Goal: Information Seeking & Learning: Learn about a topic

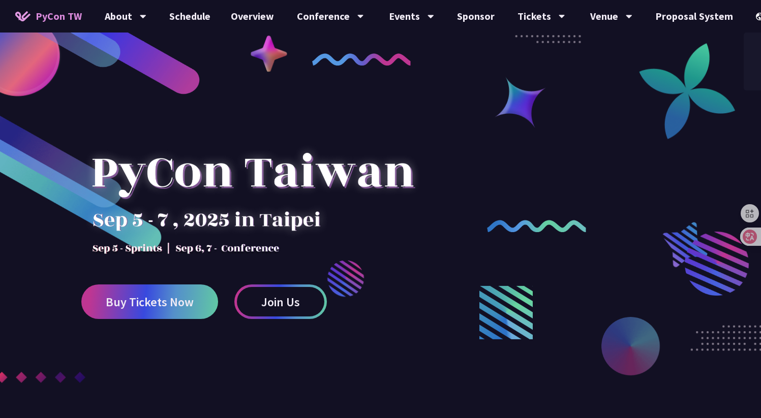
click at [754, 77] on div "中文" at bounding box center [774, 76] width 61 height 24
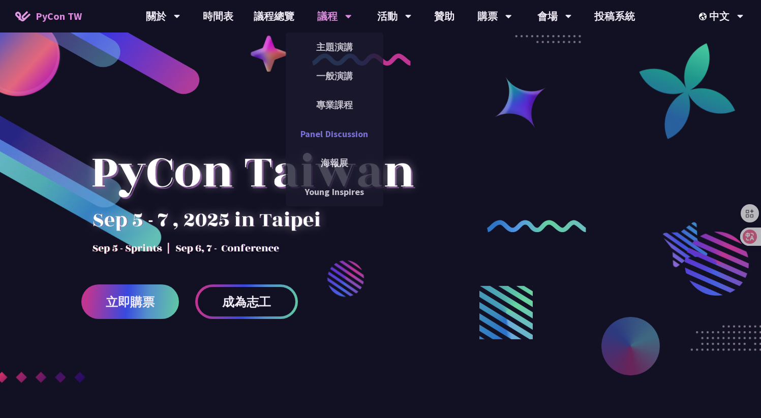
click at [336, 143] on link "Panel Discussion" at bounding box center [335, 134] width 98 height 24
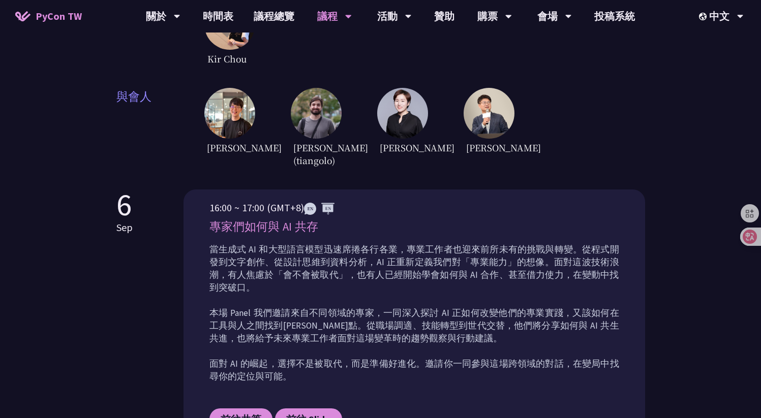
scroll to position [158, 0]
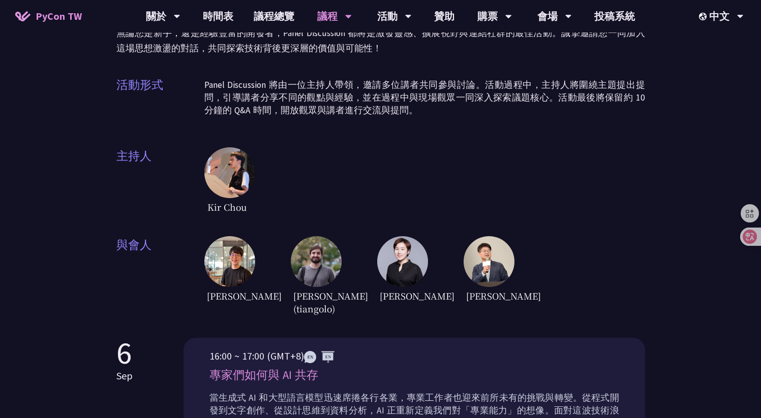
click at [242, 147] on img at bounding box center [229, 172] width 51 height 51
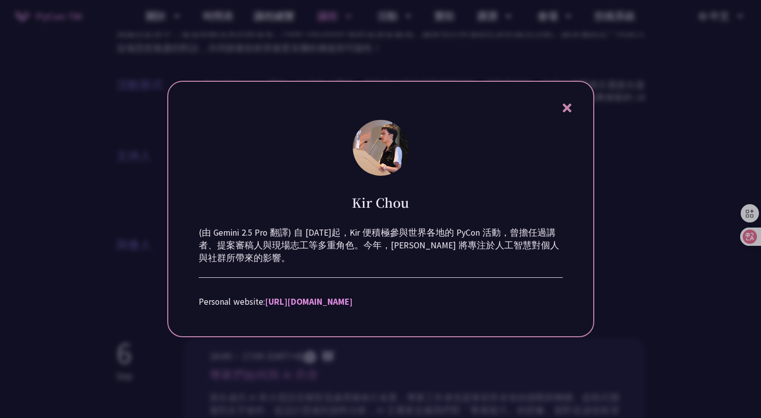
click at [567, 109] on icon at bounding box center [567, 108] width 9 height 9
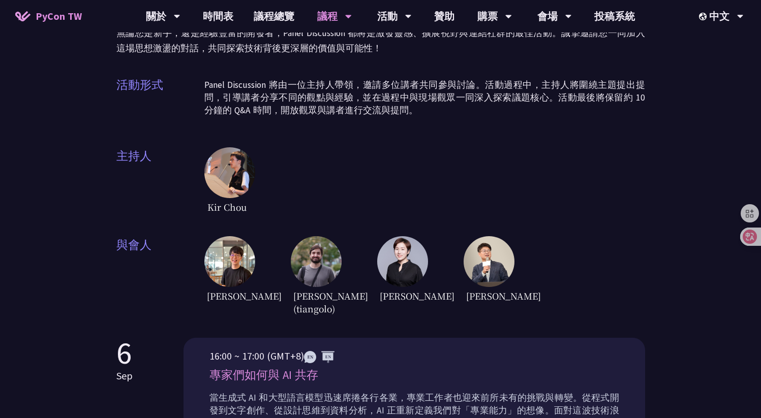
click at [490, 248] on img at bounding box center [489, 261] width 51 height 51
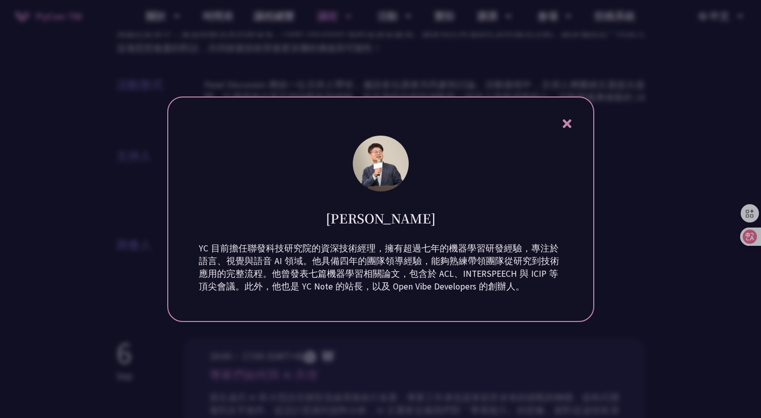
click at [577, 129] on div "[PERSON_NAME] YC 目前擔任聯發科技研究院的資深技術經理，擁有超過七年的機器學習研發經驗，專注於語言、視覺與語音 AI 領域。他具備四年的團隊領…" at bounding box center [380, 210] width 427 height 226
click at [572, 126] on icon at bounding box center [567, 123] width 13 height 13
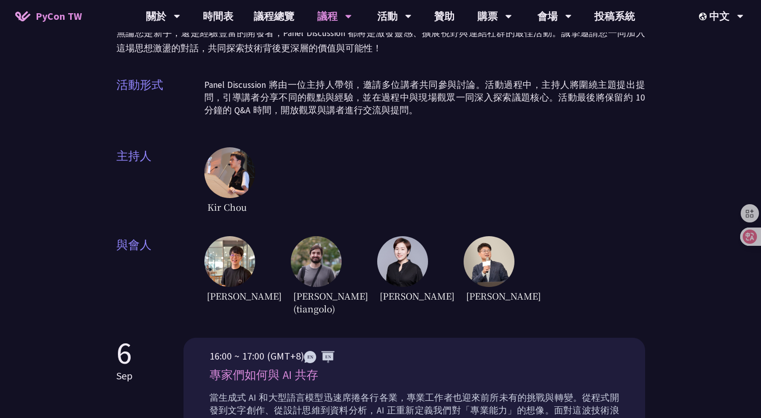
click at [385, 270] on div "[PERSON_NAME]" at bounding box center [402, 276] width 51 height 81
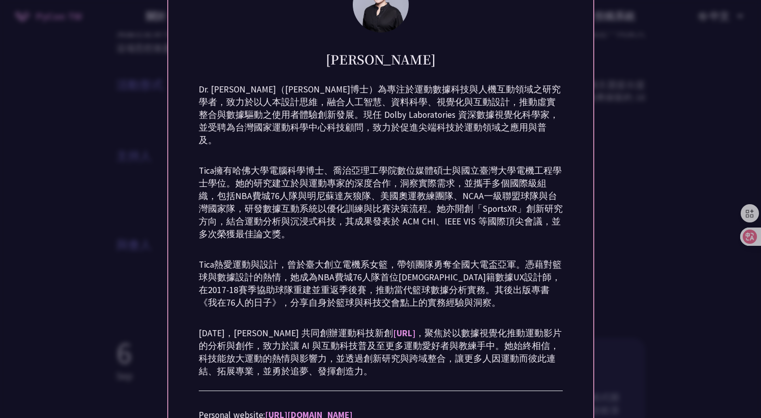
click at [144, 238] on div at bounding box center [380, 209] width 761 height 418
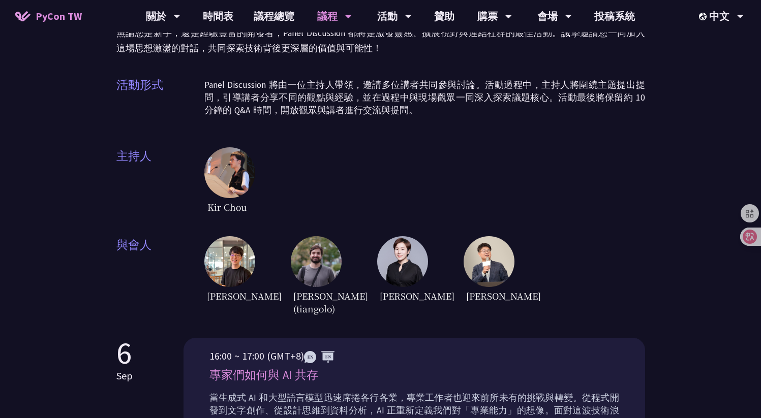
click at [216, 249] on img at bounding box center [229, 261] width 51 height 51
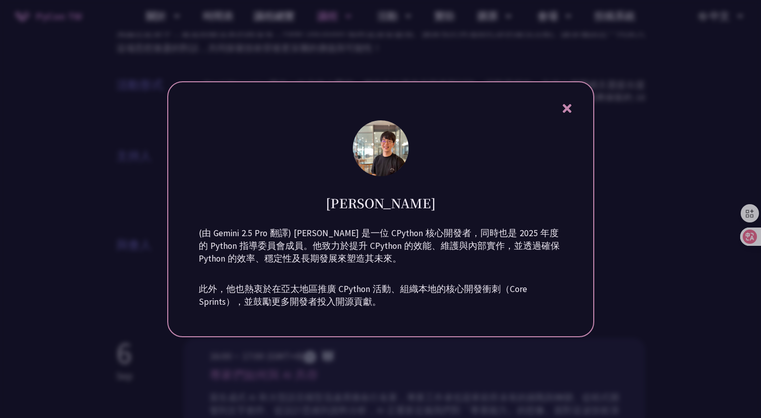
click at [118, 235] on div at bounding box center [380, 209] width 761 height 418
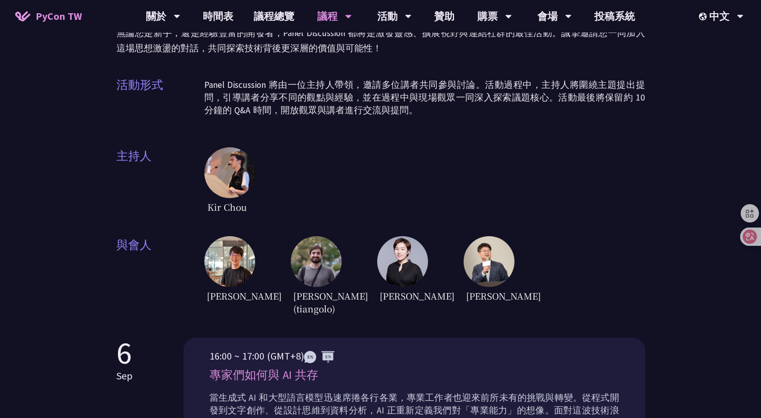
click at [313, 242] on img at bounding box center [316, 261] width 51 height 51
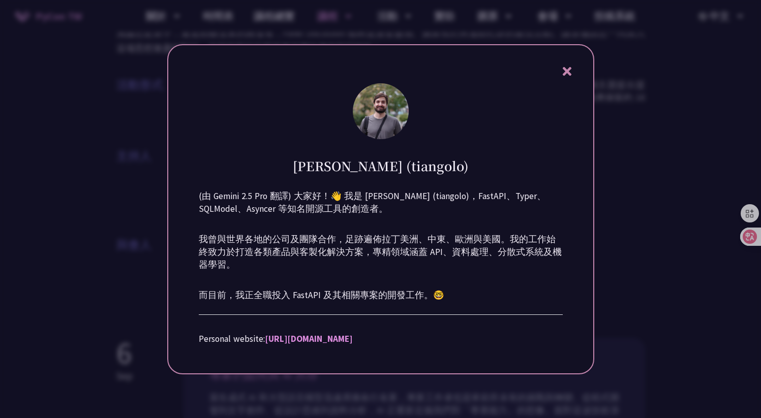
click at [318, 288] on div "(由 Gemini 2.5 Pro 翻譯) 大家好！👋 我是 [PERSON_NAME] (tiangolo)，FastAPI、Typer、SQLModel、…" at bounding box center [381, 271] width 364 height 173
click at [92, 211] on div at bounding box center [380, 209] width 761 height 418
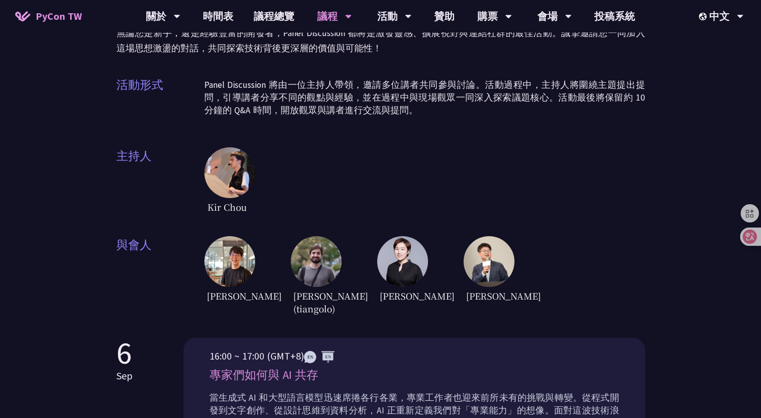
scroll to position [0, 0]
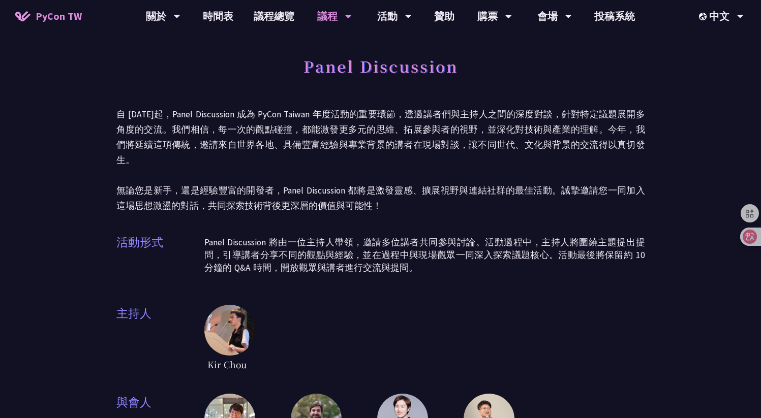
click at [43, 20] on span "PyCon TW" at bounding box center [59, 16] width 46 height 15
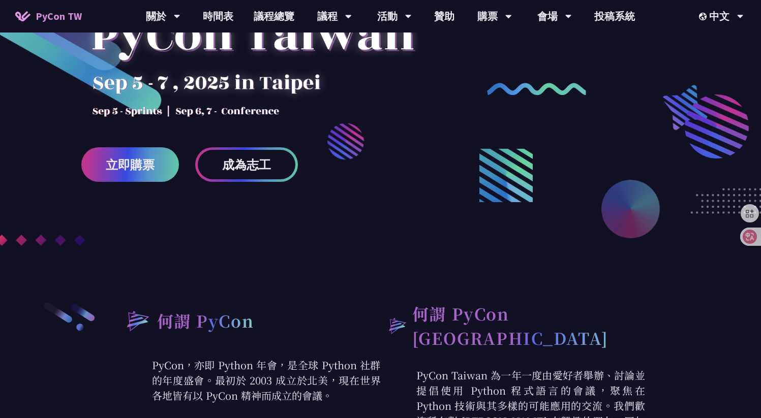
scroll to position [140, 0]
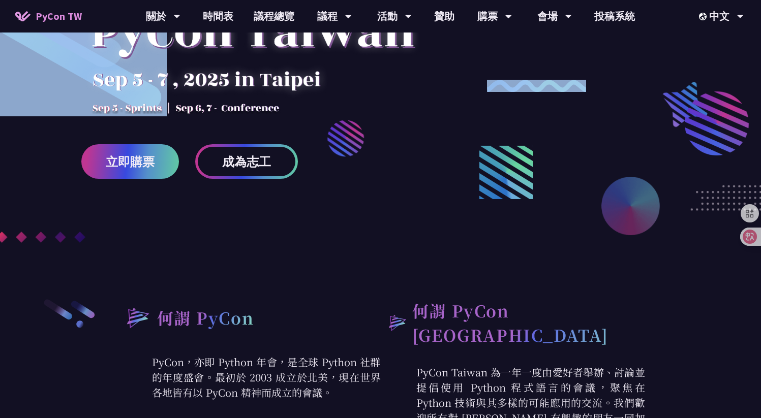
drag, startPoint x: 206, startPoint y: 63, endPoint x: 339, endPoint y: 172, distance: 171.6
click at [349, 170] on div "立即購票 成為志工" at bounding box center [380, 54] width 761 height 388
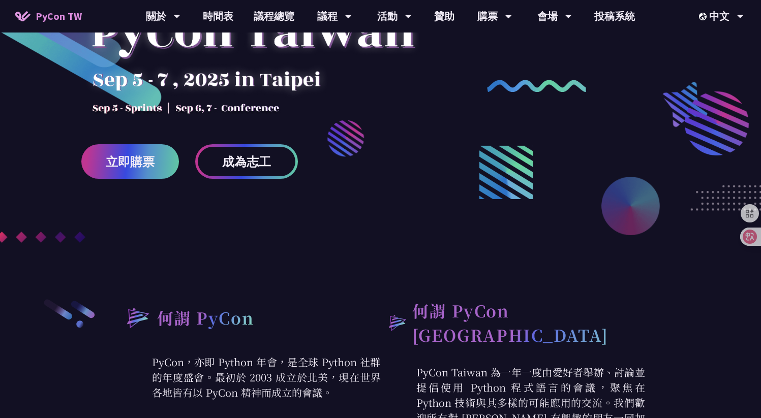
click at [355, 191] on div at bounding box center [380, 115] width 761 height 388
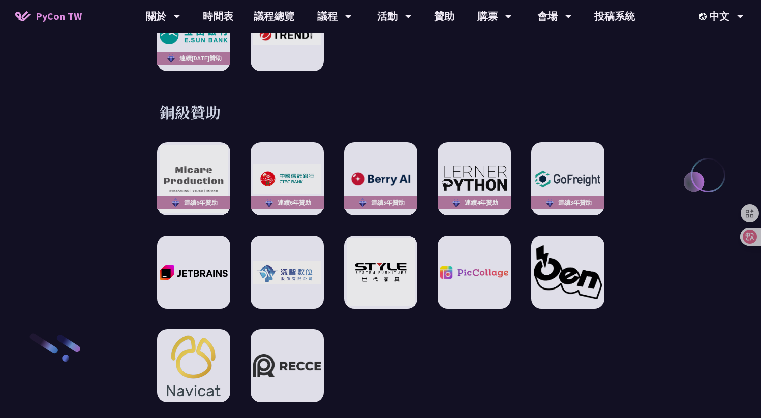
scroll to position [1448, 0]
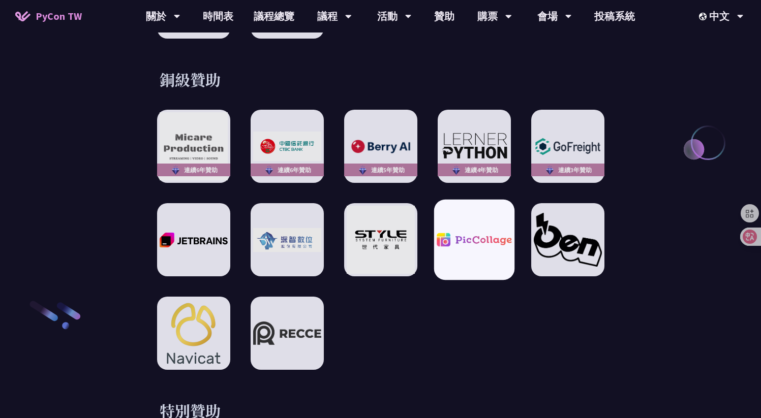
click at [470, 214] on div at bounding box center [474, 240] width 80 height 80
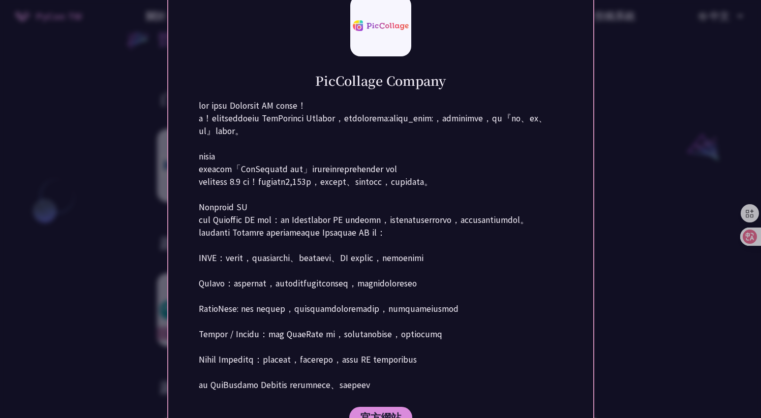
scroll to position [1120, 0]
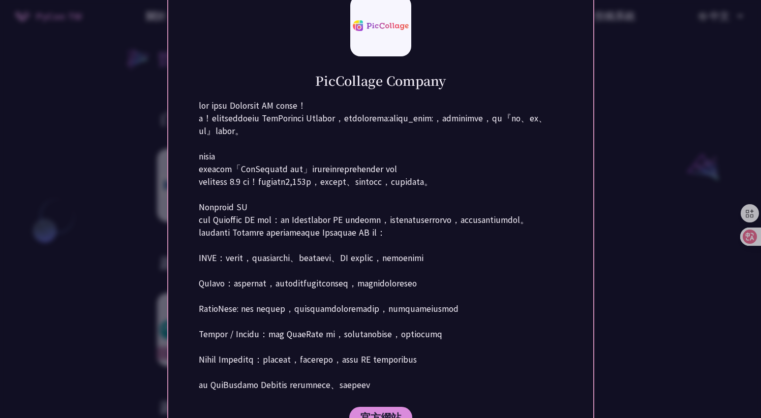
click at [639, 169] on div at bounding box center [380, 209] width 761 height 418
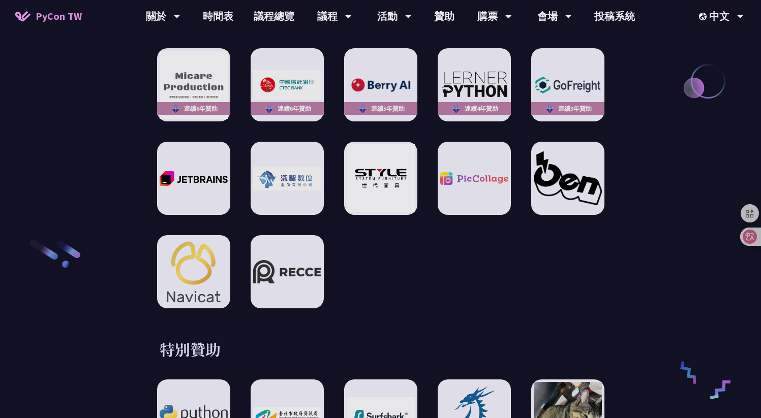
scroll to position [1524, 0]
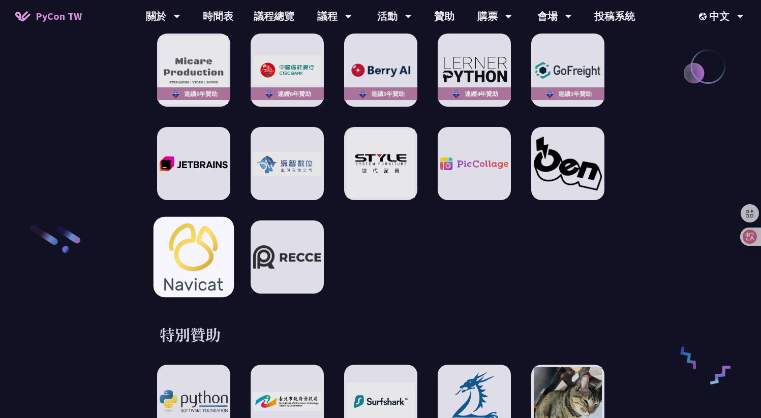
click at [220, 248] on img at bounding box center [193, 257] width 75 height 80
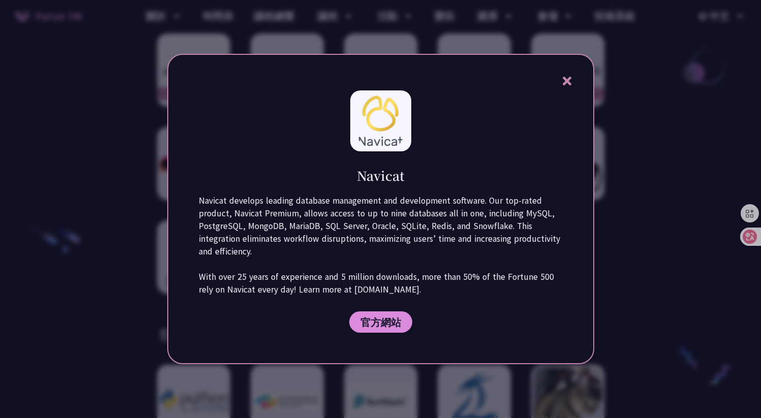
drag, startPoint x: 646, startPoint y: 265, endPoint x: 634, endPoint y: 261, distance: 12.9
click at [646, 265] on div at bounding box center [380, 209] width 761 height 418
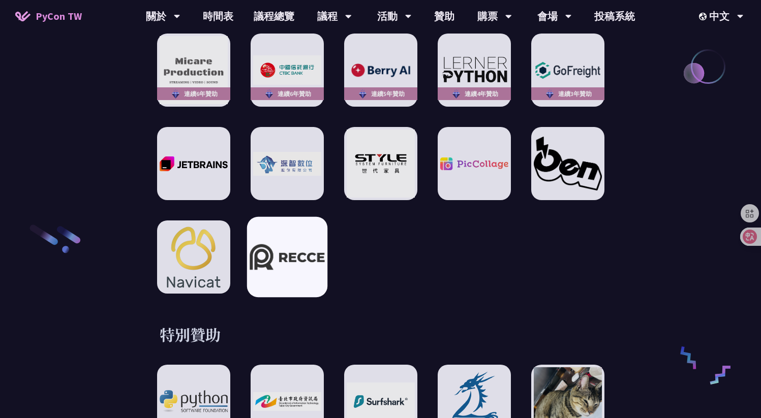
click at [284, 255] on img at bounding box center [287, 258] width 75 height 26
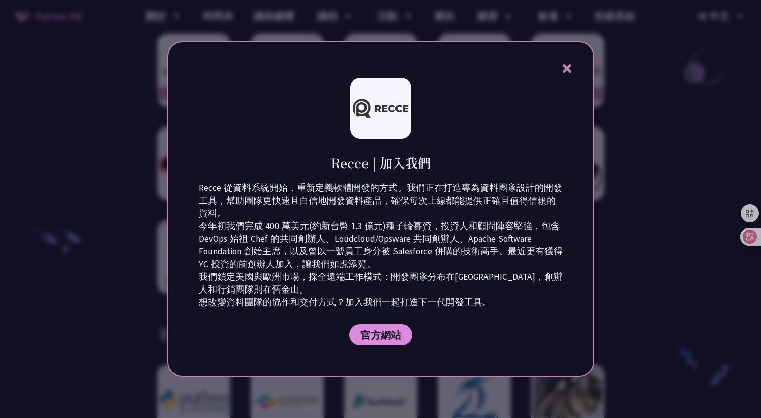
click at [684, 233] on div at bounding box center [380, 209] width 761 height 418
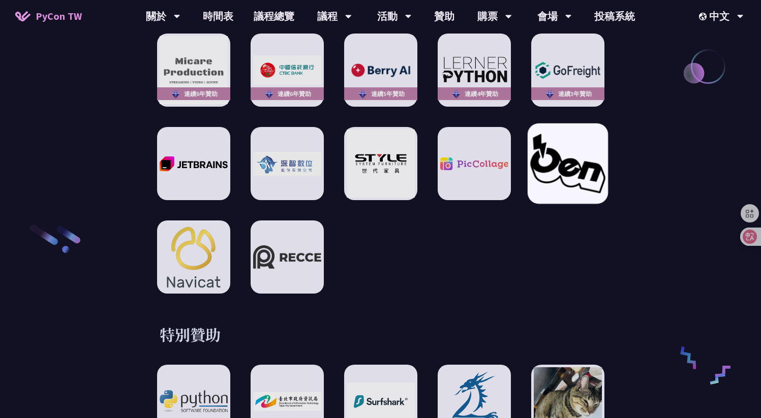
click at [582, 153] on img at bounding box center [567, 163] width 75 height 59
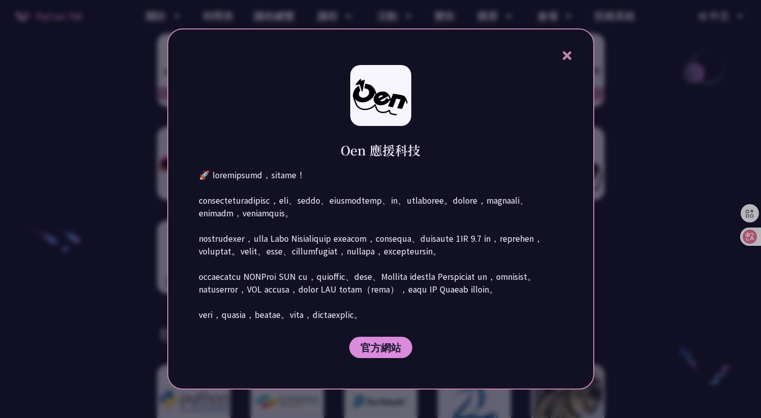
click at [631, 168] on div at bounding box center [380, 209] width 761 height 418
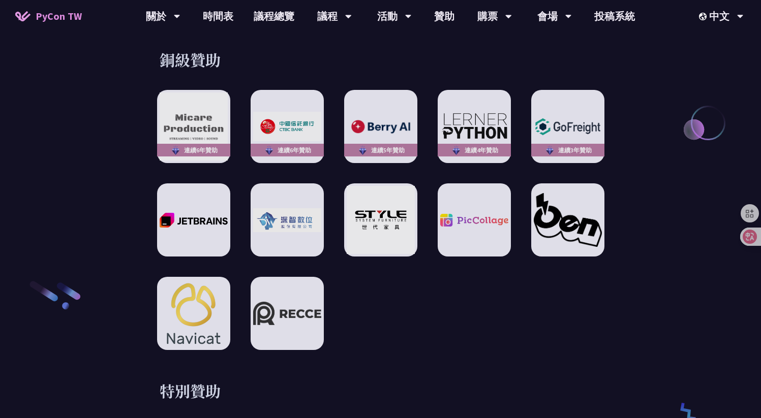
scroll to position [1463, 0]
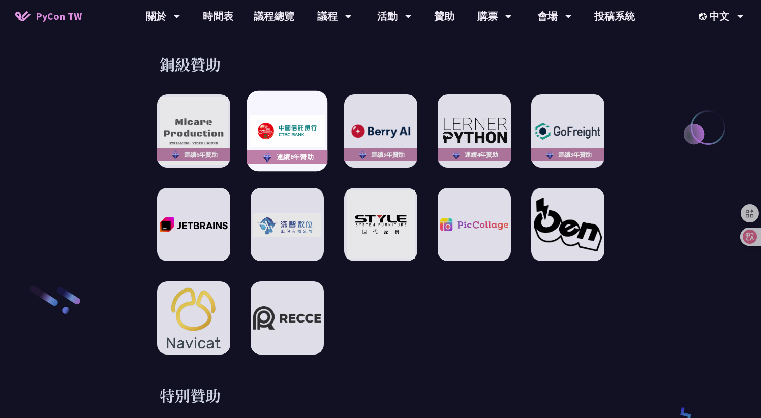
click at [296, 151] on div "連續6年贊助" at bounding box center [287, 158] width 80 height 14
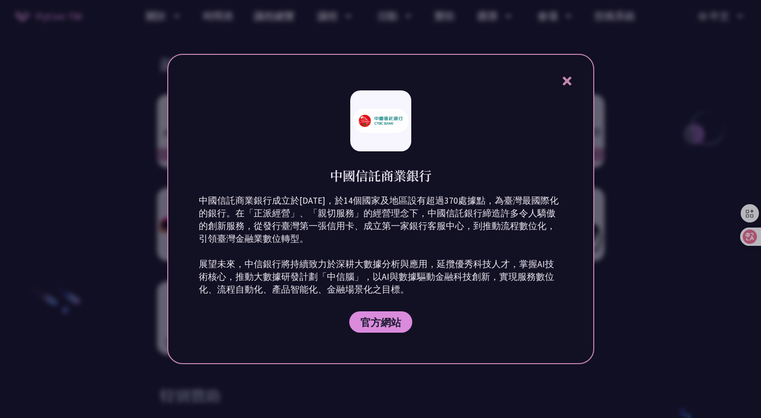
click at [373, 38] on div at bounding box center [380, 209] width 761 height 418
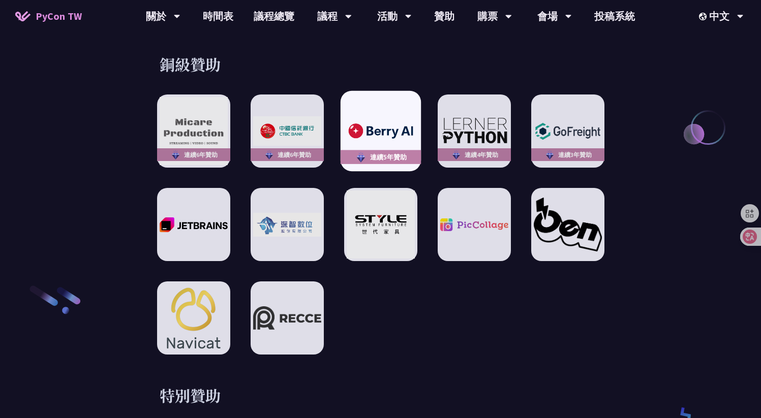
click at [385, 121] on img at bounding box center [380, 131] width 75 height 21
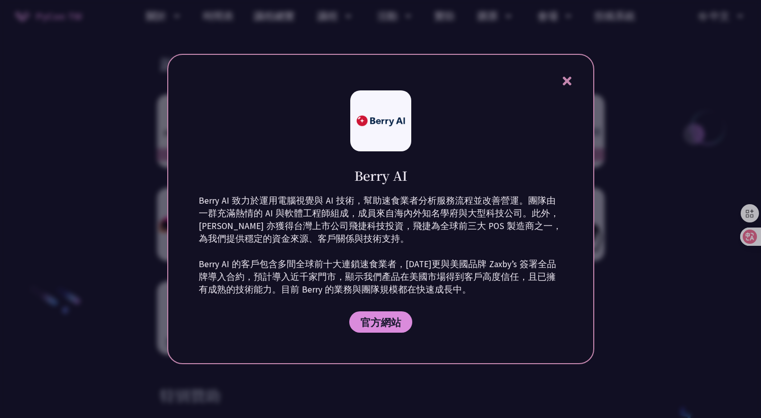
click at [394, 50] on div at bounding box center [380, 209] width 761 height 418
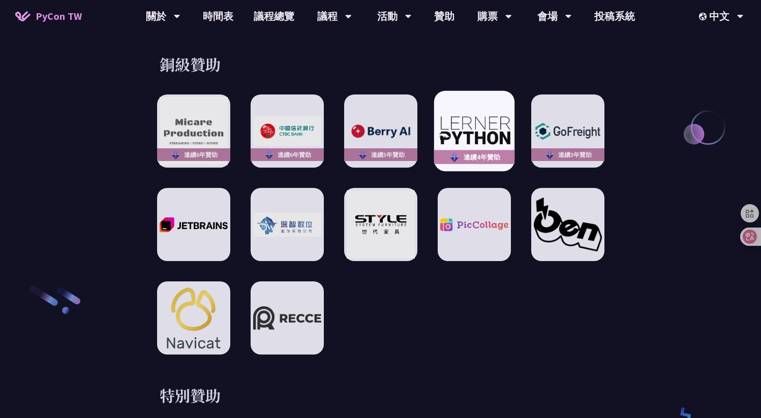
click at [485, 139] on div "連續4年贊助" at bounding box center [474, 131] width 80 height 80
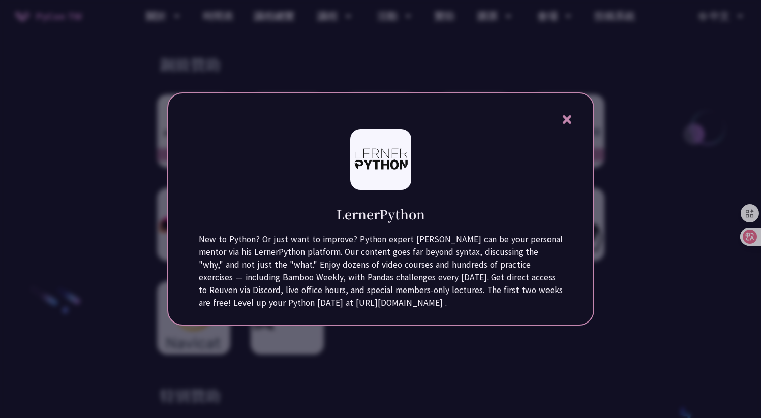
click at [423, 67] on div at bounding box center [380, 209] width 761 height 418
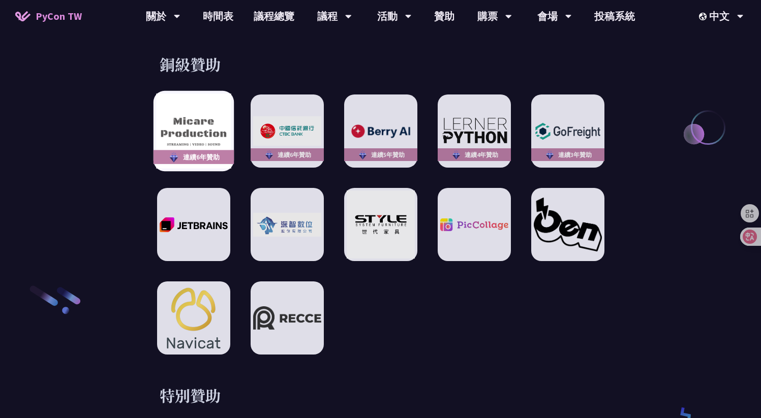
click at [229, 106] on img at bounding box center [193, 131] width 75 height 75
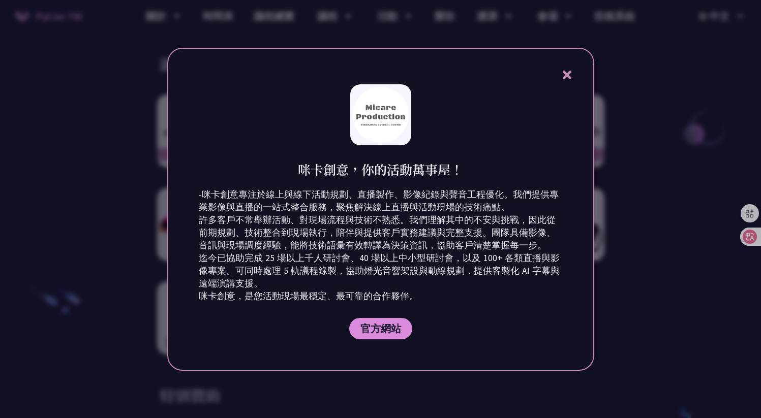
click at [346, 37] on div at bounding box center [380, 209] width 761 height 418
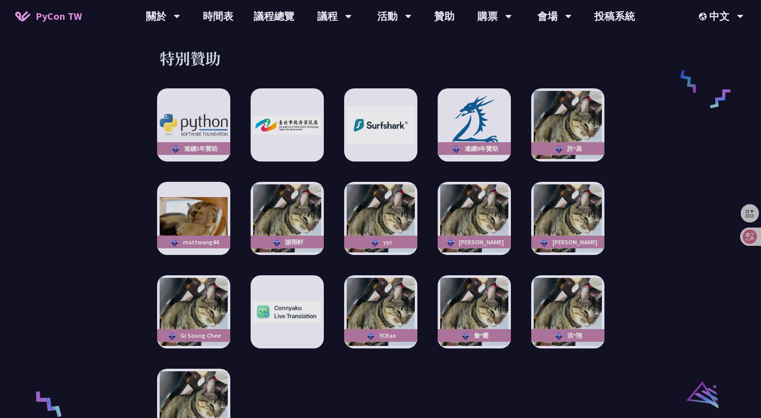
scroll to position [1822, 0]
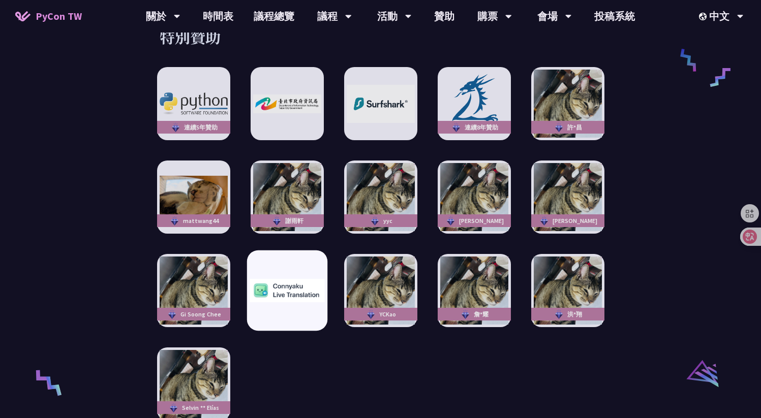
click at [306, 283] on img at bounding box center [287, 291] width 75 height 24
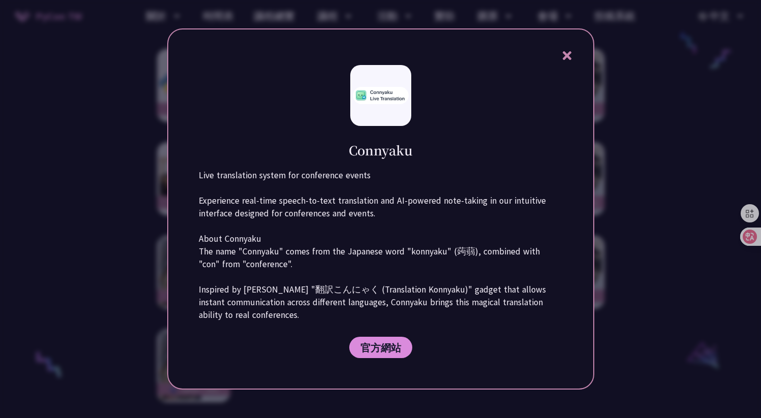
scroll to position [1840, 0]
click at [141, 265] on div at bounding box center [380, 209] width 761 height 418
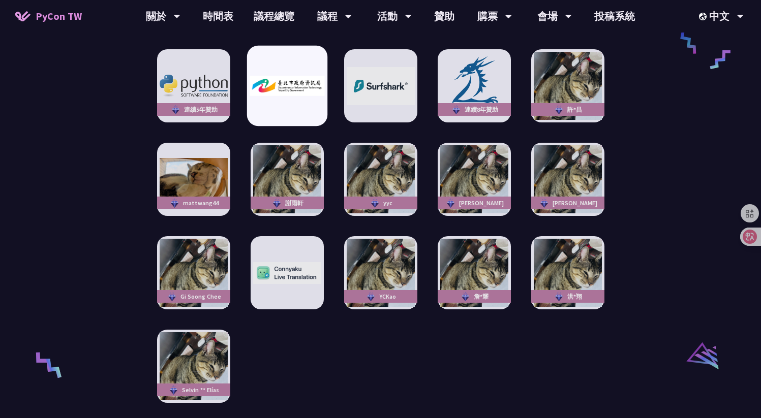
click at [284, 85] on img at bounding box center [287, 86] width 75 height 20
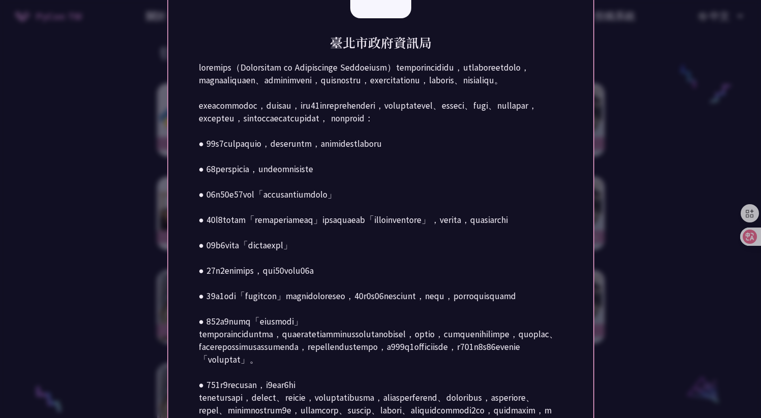
scroll to position [1800, 0]
click at [122, 221] on div at bounding box center [380, 209] width 761 height 418
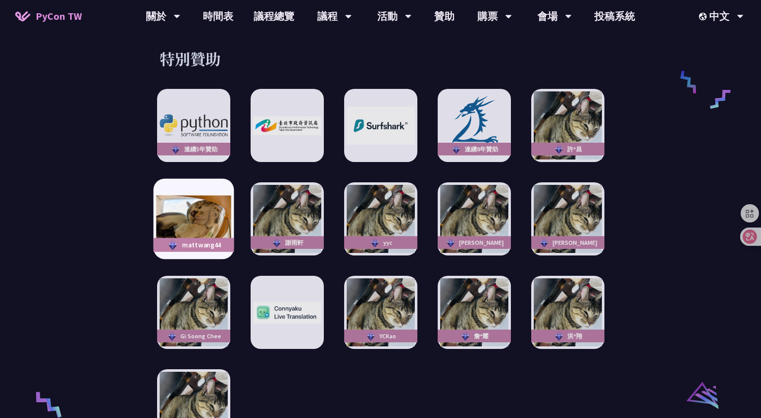
click at [194, 216] on img at bounding box center [193, 219] width 75 height 47
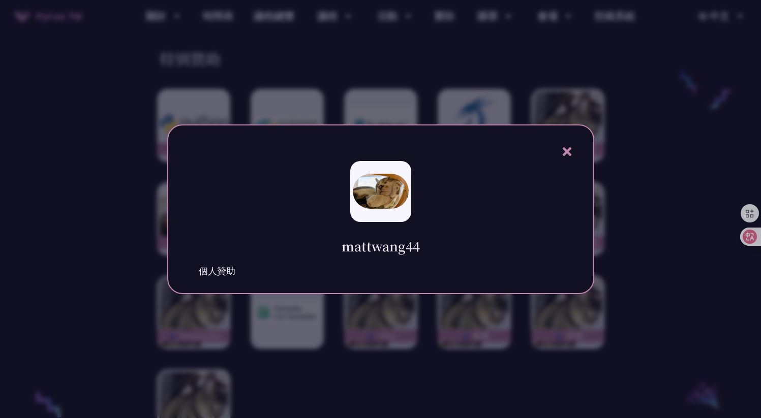
click at [139, 258] on div at bounding box center [380, 209] width 761 height 418
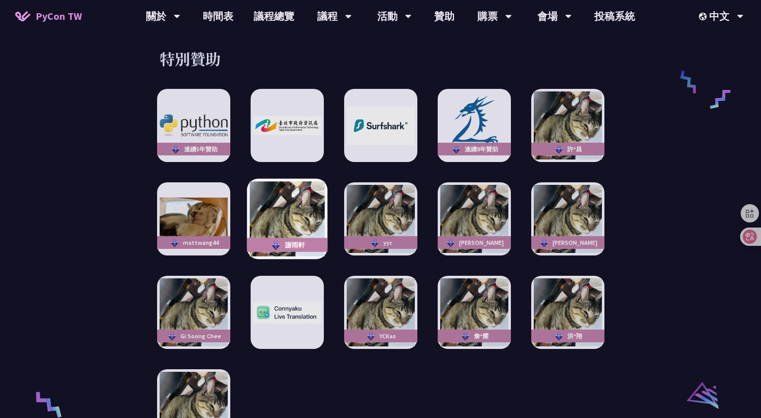
click at [299, 218] on img at bounding box center [287, 219] width 75 height 75
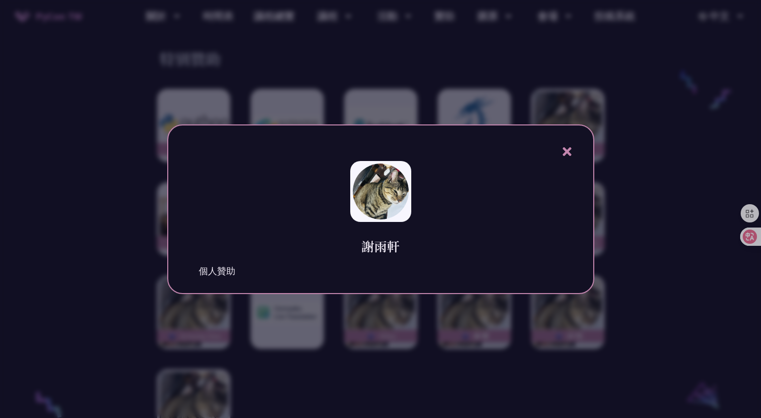
click at [114, 252] on div at bounding box center [380, 209] width 761 height 418
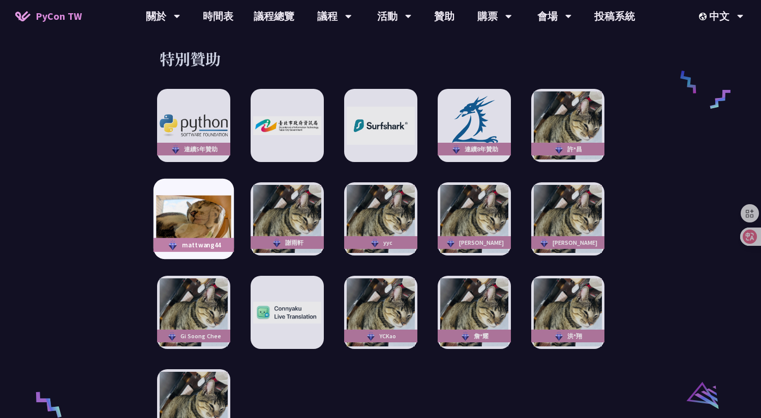
click at [199, 219] on img at bounding box center [193, 219] width 75 height 47
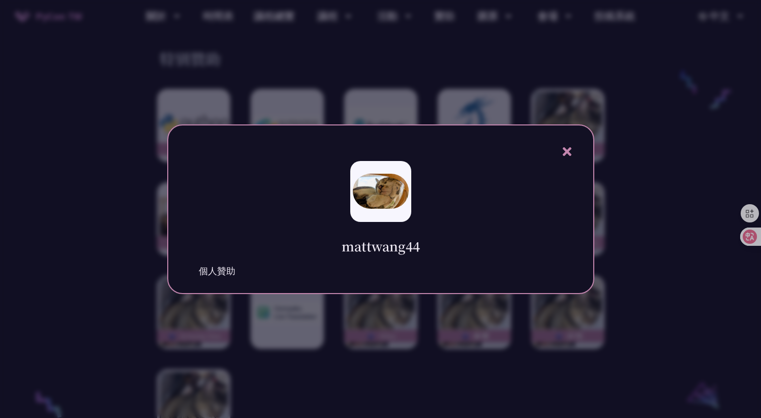
click at [113, 233] on div at bounding box center [380, 209] width 761 height 418
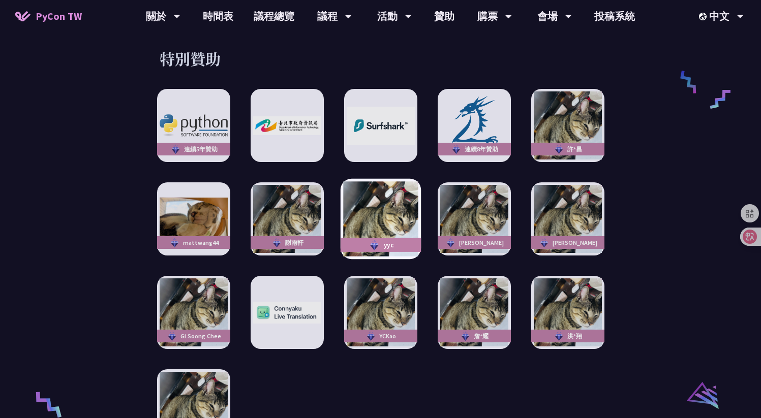
click at [366, 207] on img at bounding box center [380, 219] width 75 height 75
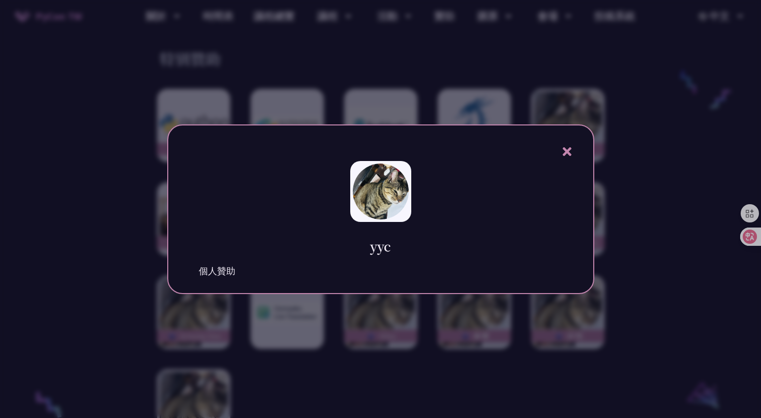
click at [112, 246] on div at bounding box center [380, 209] width 761 height 418
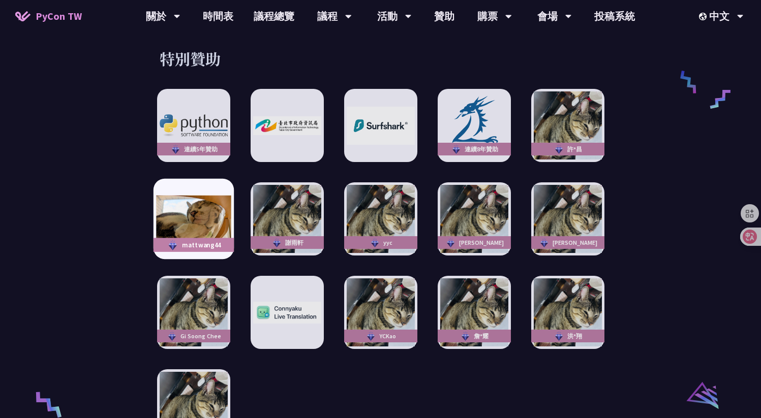
click at [183, 208] on img at bounding box center [193, 219] width 75 height 47
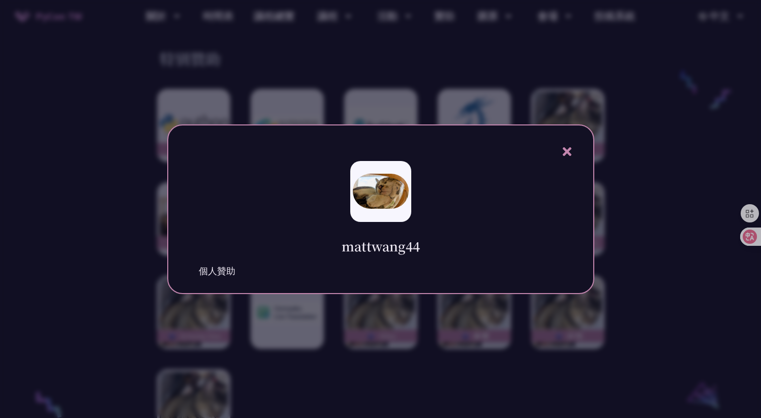
click at [138, 310] on div at bounding box center [380, 209] width 761 height 418
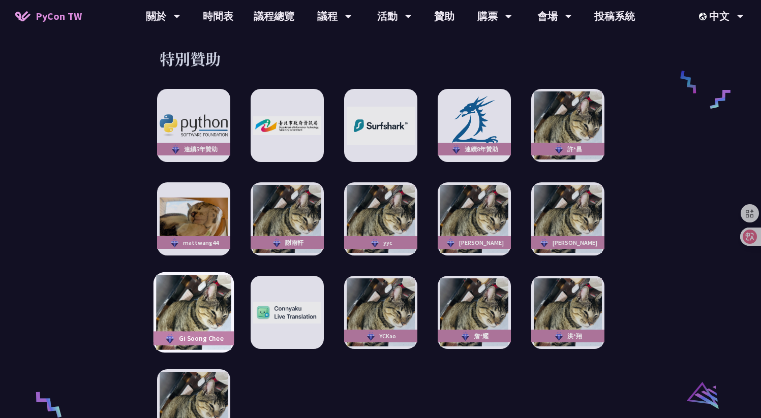
click at [191, 320] on img at bounding box center [193, 313] width 75 height 75
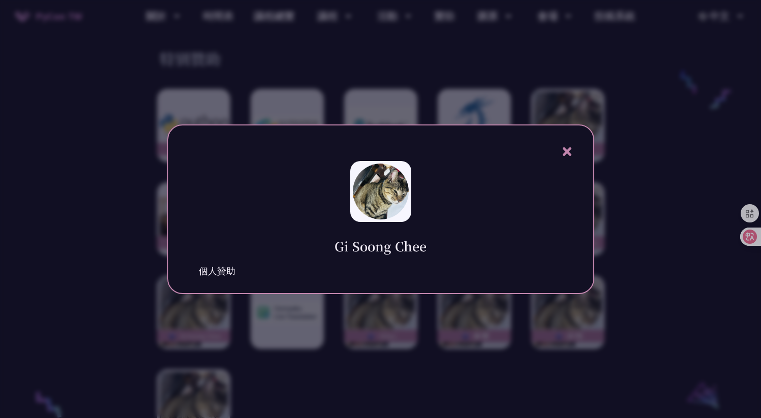
click at [127, 297] on div at bounding box center [380, 209] width 761 height 418
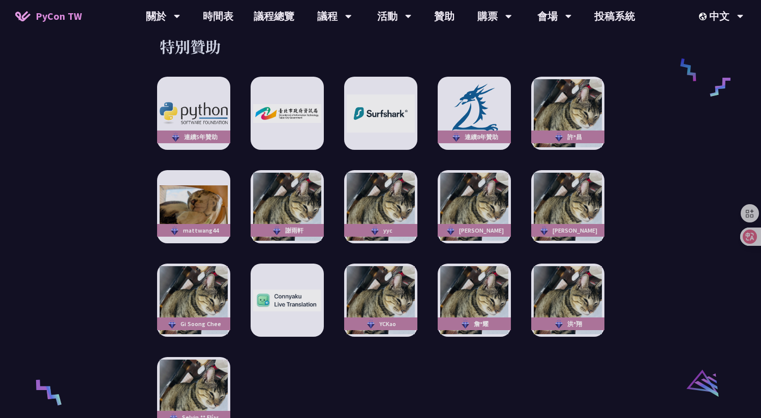
scroll to position [1822, 0]
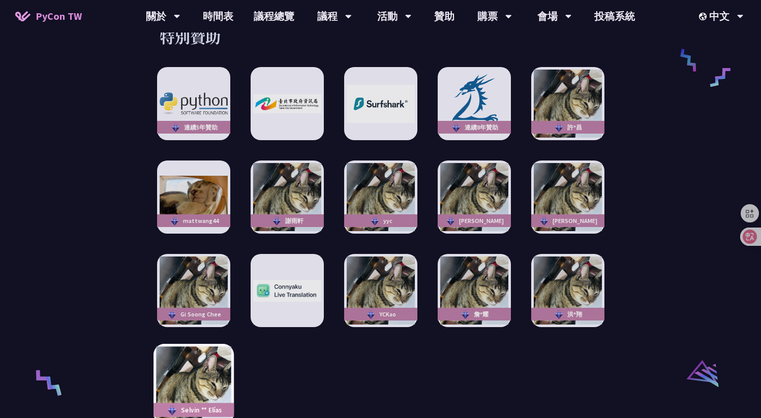
click at [213, 372] on img at bounding box center [193, 384] width 75 height 75
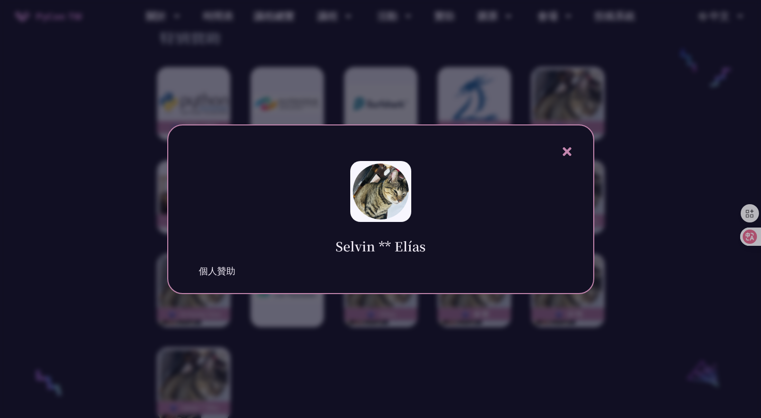
click at [145, 322] on div at bounding box center [380, 209] width 761 height 418
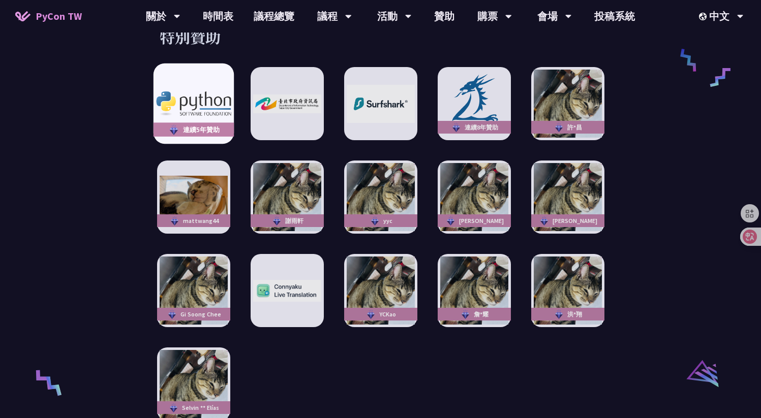
click at [228, 92] on img at bounding box center [193, 104] width 75 height 24
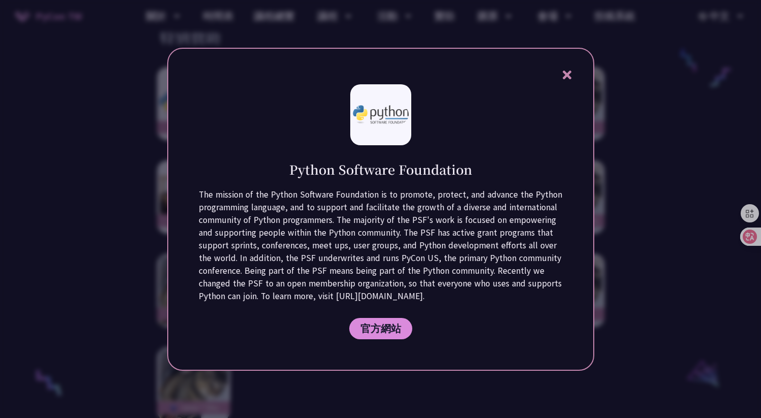
click at [169, 203] on div "Python Software Foundation The mission of the Python Software Foundation is to …" at bounding box center [380, 209] width 427 height 323
click at [159, 244] on div at bounding box center [380, 209] width 761 height 418
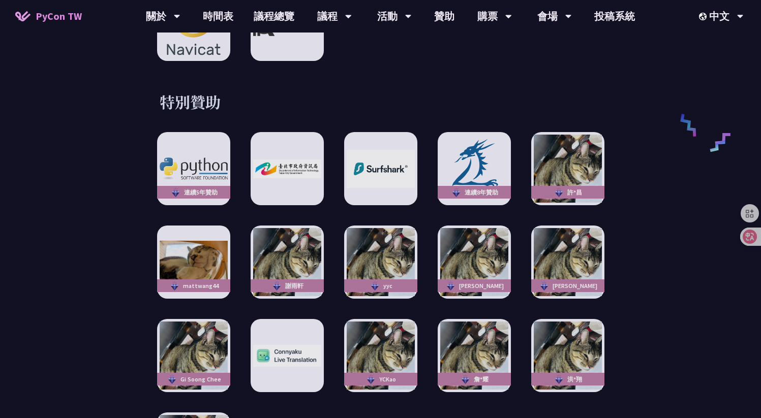
scroll to position [1756, 0]
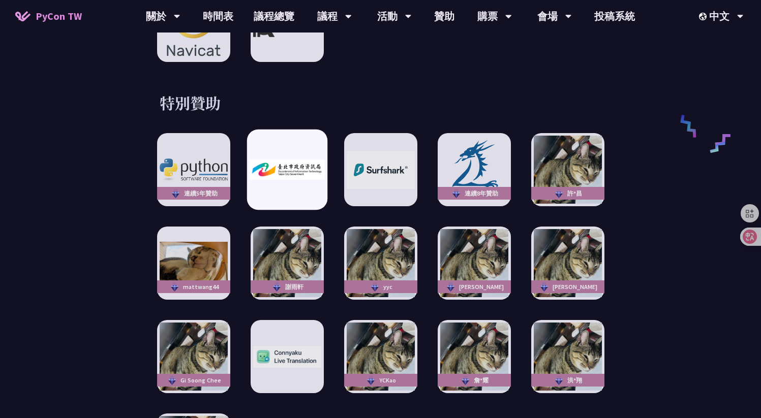
click at [302, 164] on img at bounding box center [287, 170] width 75 height 20
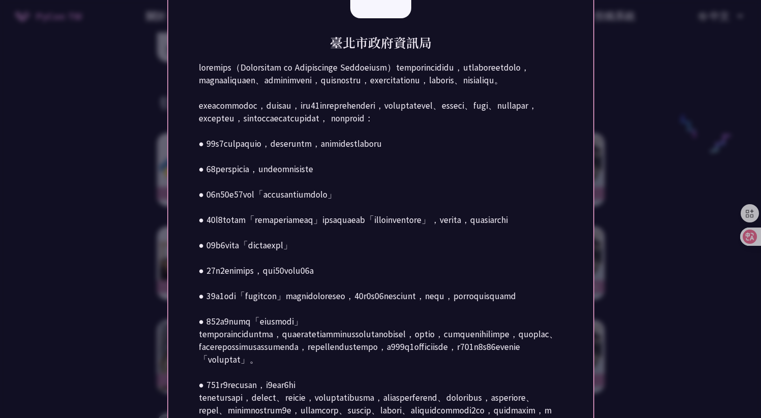
click at [142, 196] on div at bounding box center [380, 209] width 761 height 418
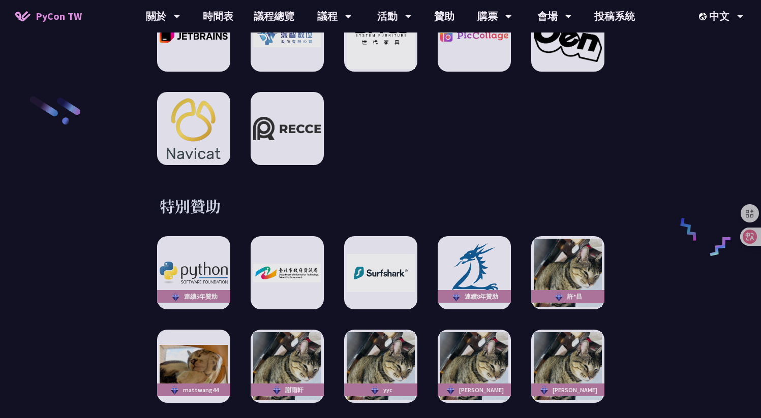
scroll to position [1561, 0]
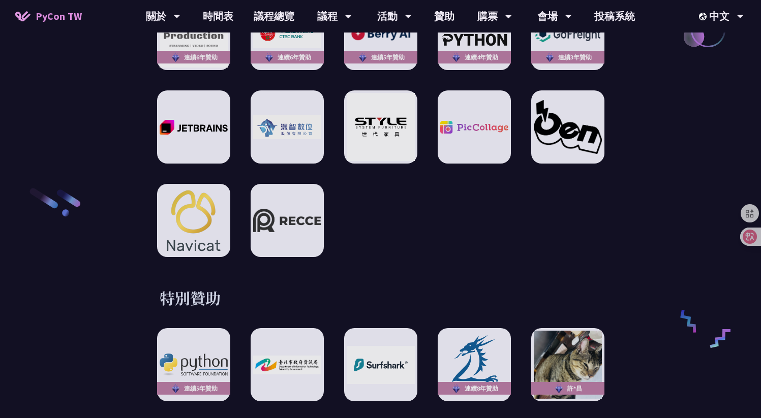
click at [343, 206] on div "連續6年贊助 連續6年贊助 連續5年贊助 連續4年贊助 連續3年贊助" at bounding box center [380, 127] width 447 height 260
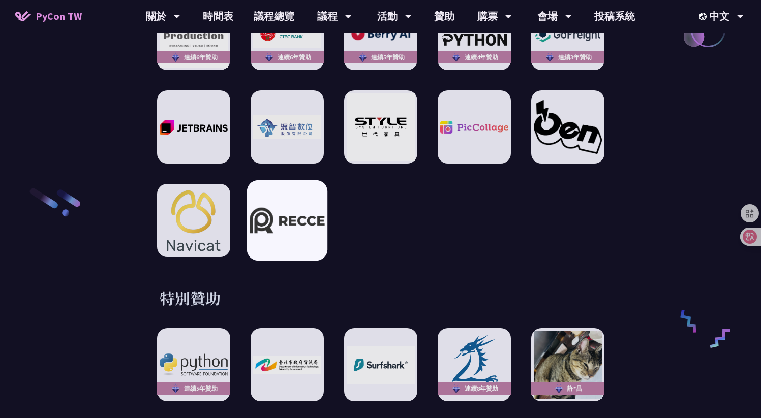
click at [309, 214] on img at bounding box center [287, 221] width 75 height 26
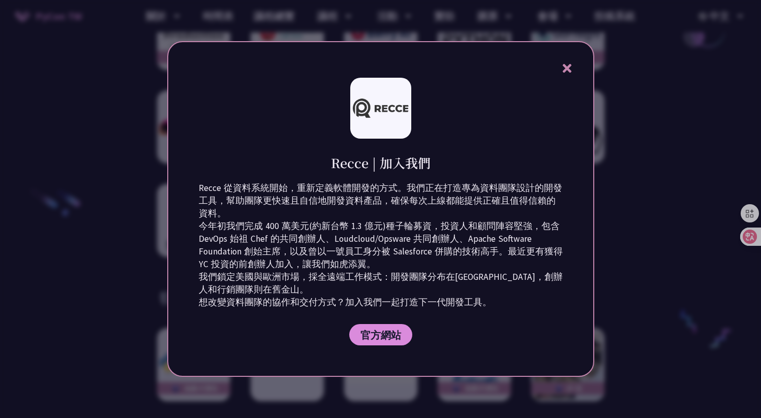
click at [563, 66] on icon at bounding box center [567, 68] width 9 height 9
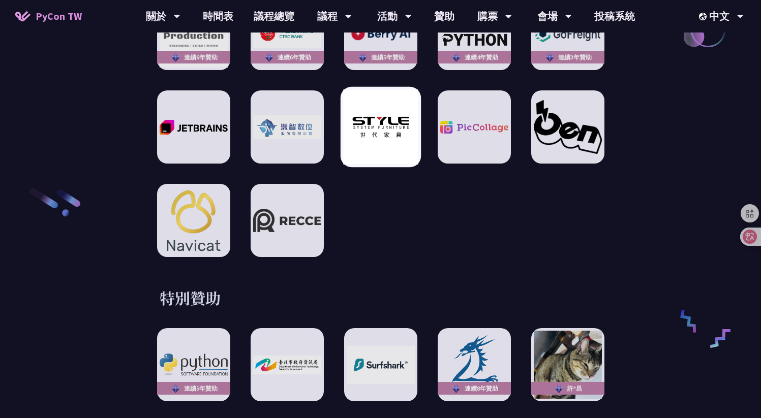
click at [396, 119] on img at bounding box center [380, 127] width 75 height 75
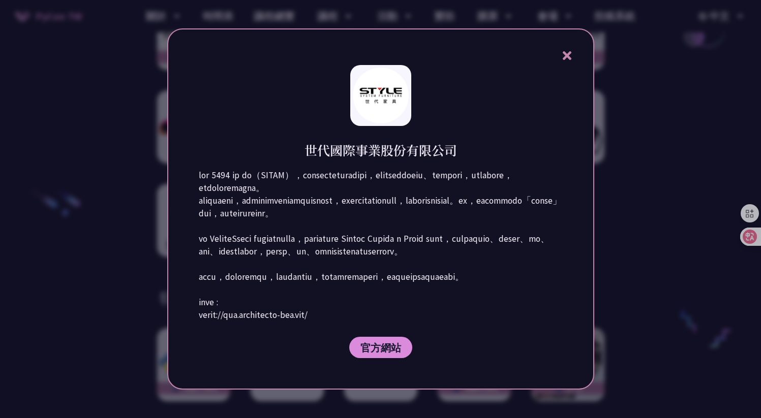
click at [565, 51] on icon at bounding box center [567, 55] width 9 height 9
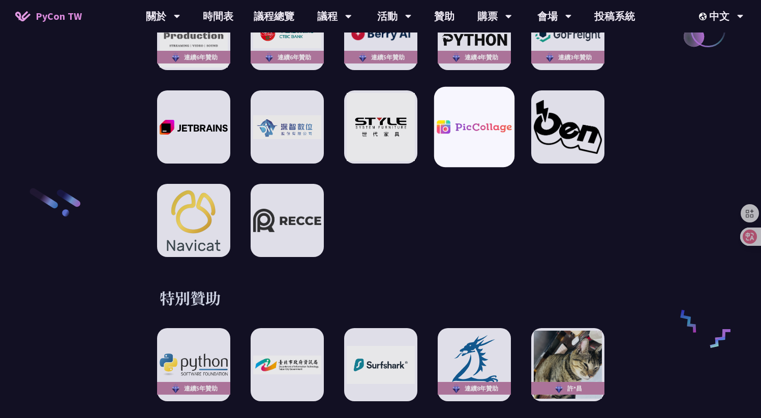
click at [493, 97] on div at bounding box center [474, 127] width 80 height 80
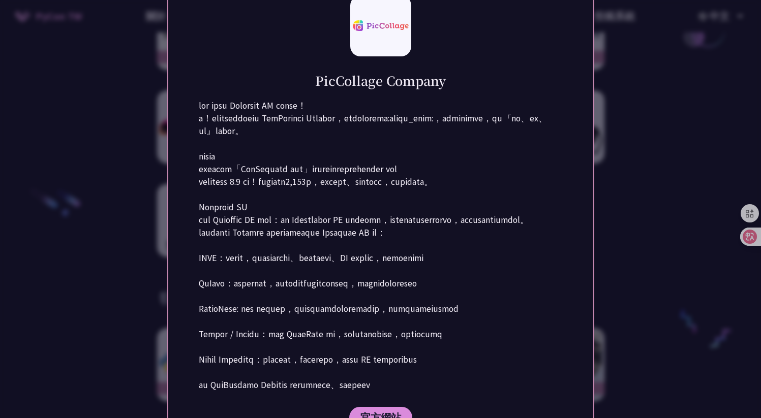
click at [672, 71] on div at bounding box center [380, 209] width 761 height 418
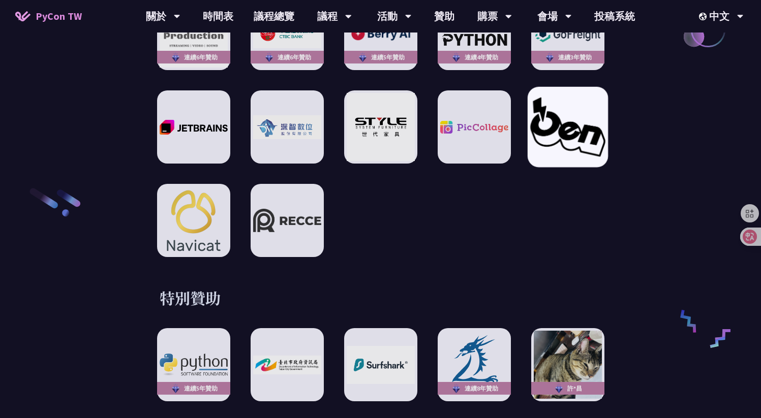
click at [580, 111] on img at bounding box center [567, 127] width 75 height 59
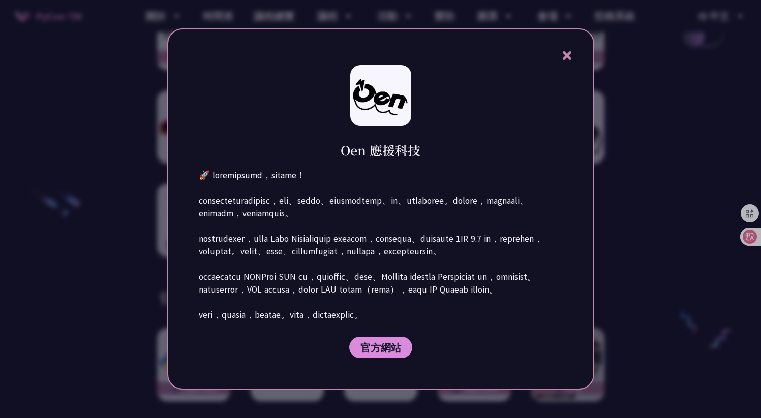
click at [566, 49] on icon at bounding box center [567, 55] width 13 height 13
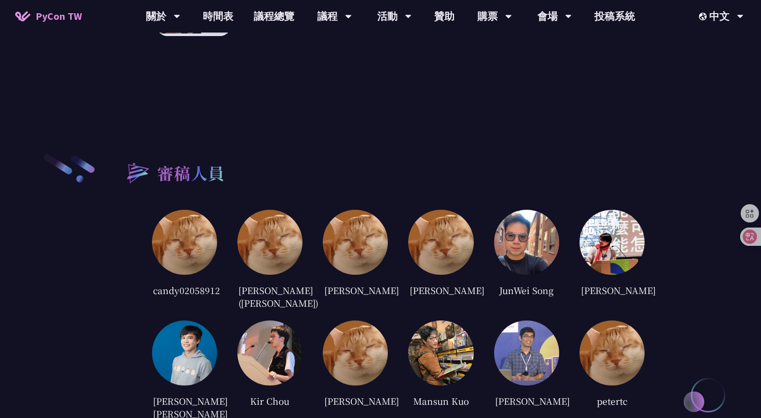
scroll to position [2286, 0]
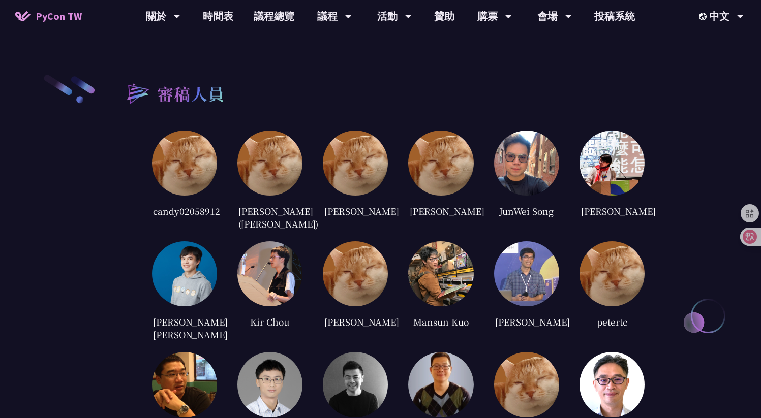
click at [253, 162] on img at bounding box center [269, 163] width 65 height 65
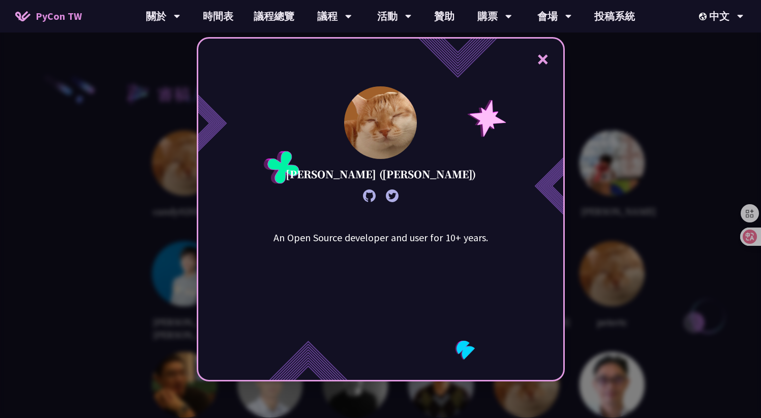
click at [179, 184] on div "× [PERSON_NAME] ([PERSON_NAME]) An Open Source developer and user for 10+ years." at bounding box center [380, 209] width 761 height 418
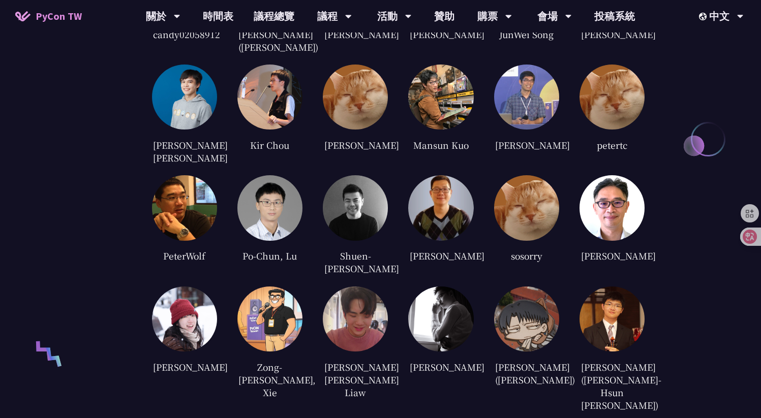
scroll to position [2421, 0]
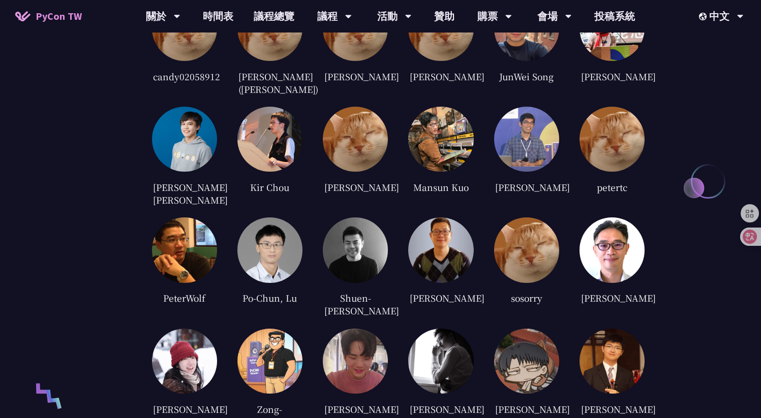
click at [174, 151] on img at bounding box center [184, 139] width 65 height 65
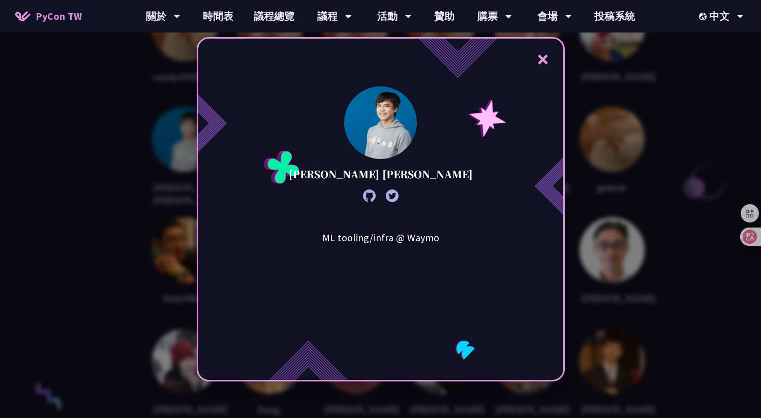
click at [375, 193] on icon at bounding box center [369, 196] width 13 height 13
click at [399, 194] on icon at bounding box center [392, 196] width 13 height 13
click at [436, 185] on div "× [PERSON_NAME] [PERSON_NAME] ML tooling/infra @ Waymo" at bounding box center [381, 209] width 368 height 345
click at [546, 58] on button "×" at bounding box center [543, 59] width 31 height 31
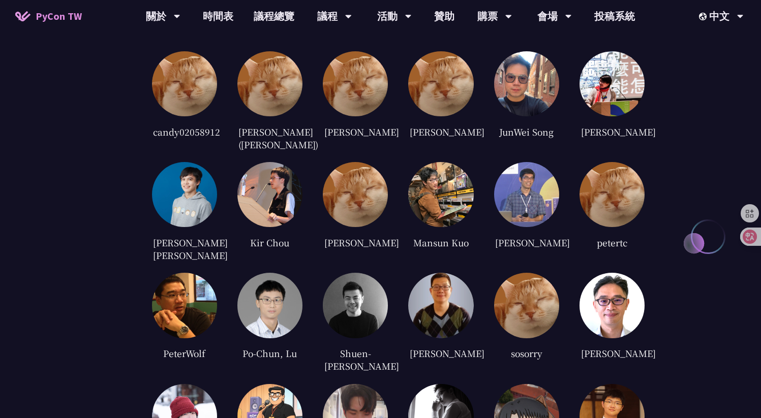
scroll to position [2320, 0]
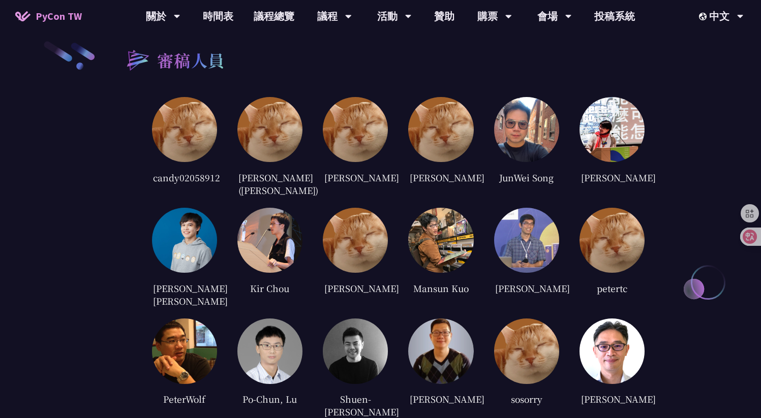
click at [146, 119] on div "審稿人員 candy02058912 [PERSON_NAME] ([PERSON_NAME]) [PERSON_NAME] [PERSON_NAME] Ju…" at bounding box center [380, 353] width 529 height 627
click at [177, 122] on img at bounding box center [184, 129] width 65 height 65
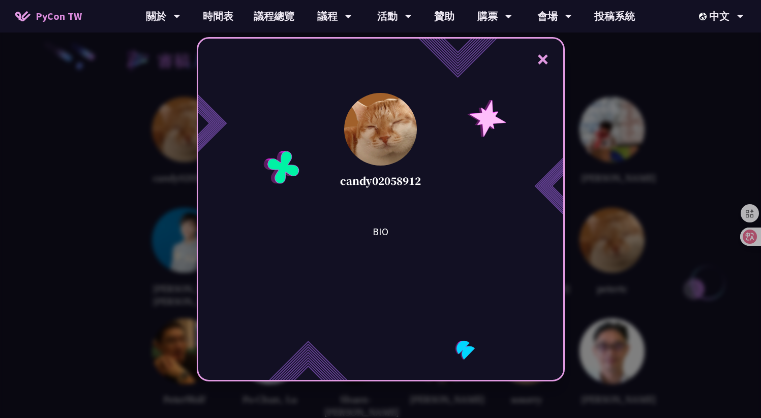
click at [164, 151] on div "× candy02058912 BIO" at bounding box center [380, 209] width 761 height 418
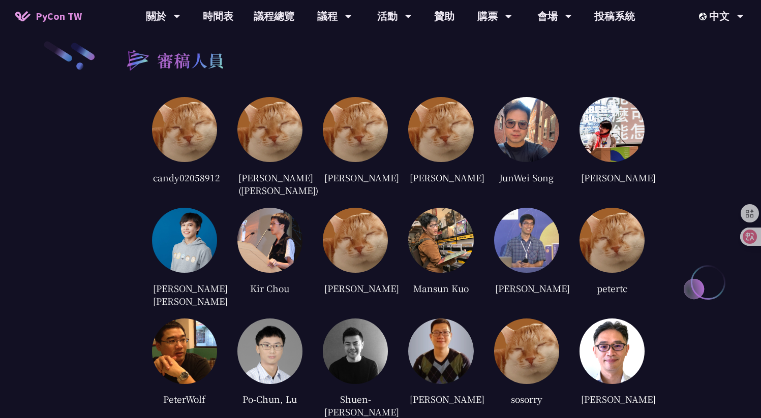
click at [275, 130] on img at bounding box center [269, 129] width 65 height 65
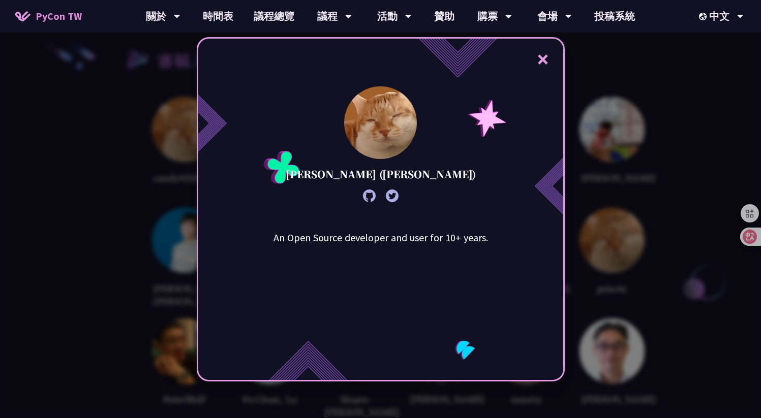
click at [591, 128] on div "× [PERSON_NAME] ([PERSON_NAME]) An Open Source developer and user for 10+ years." at bounding box center [380, 209] width 761 height 418
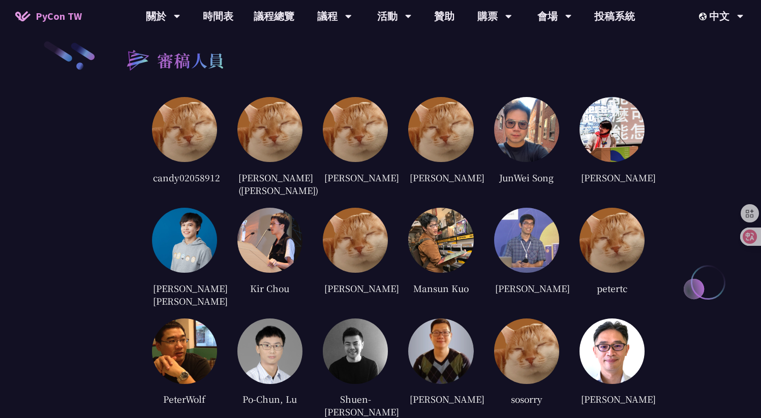
click at [423, 125] on img at bounding box center [440, 129] width 65 height 65
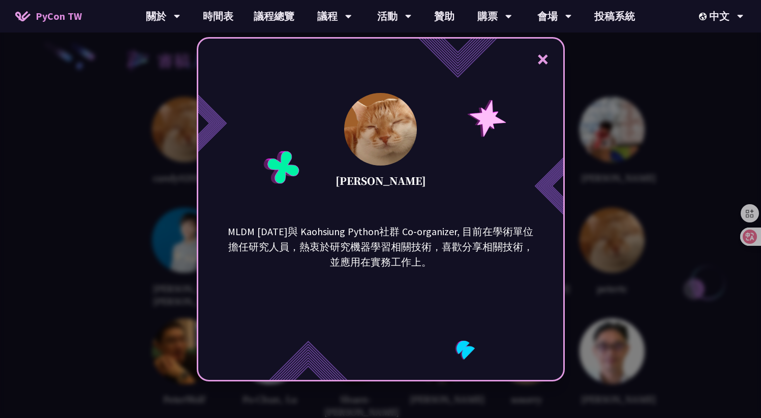
click at [588, 120] on div "× [PERSON_NAME] MLDM [DATE]與 Kaohsiung Python社群 Co-organizer, 目前在學術單位擔任研究人員，熱衷於…" at bounding box center [380, 209] width 761 height 418
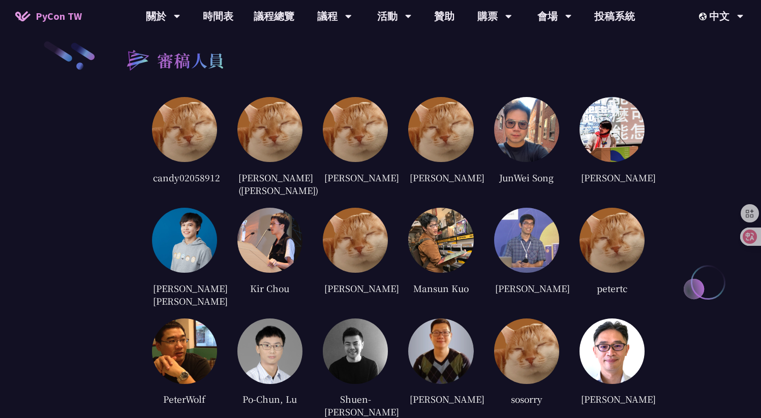
click at [545, 119] on img at bounding box center [526, 129] width 65 height 65
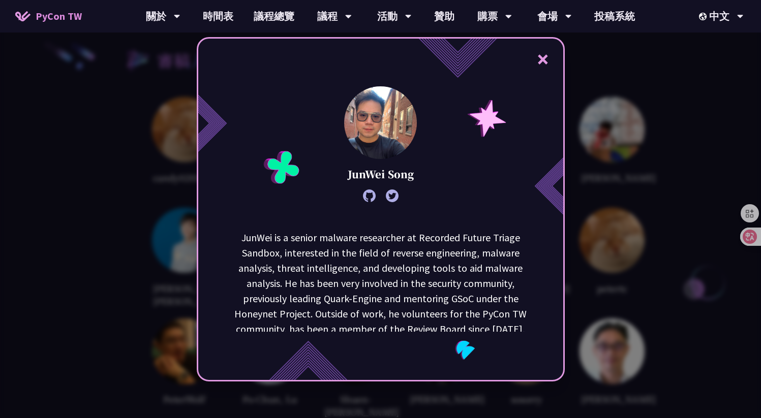
click at [612, 127] on div "× [PERSON_NAME] is a senior malware researcher at Recorded Future Triage Sandbo…" at bounding box center [380, 209] width 761 height 418
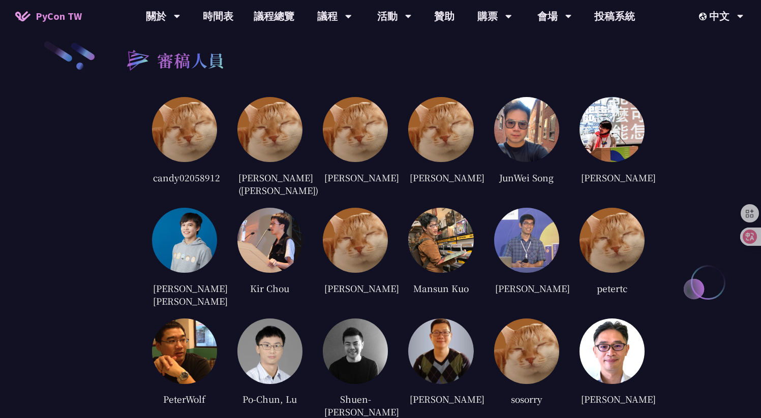
click at [612, 127] on img at bounding box center [612, 129] width 65 height 65
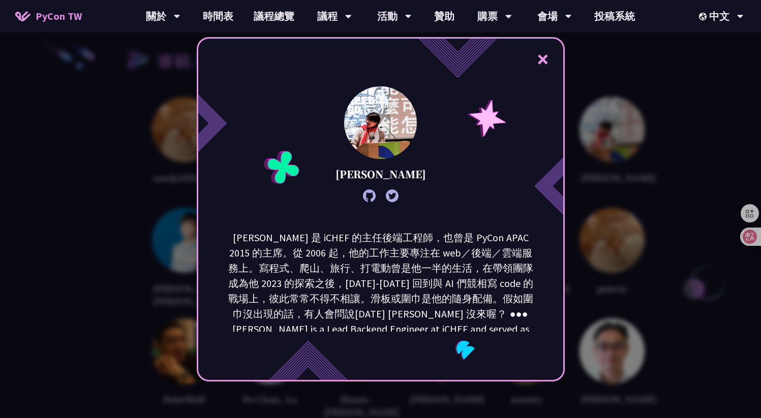
click at [609, 138] on div "× [PERSON_NAME]" at bounding box center [380, 209] width 761 height 418
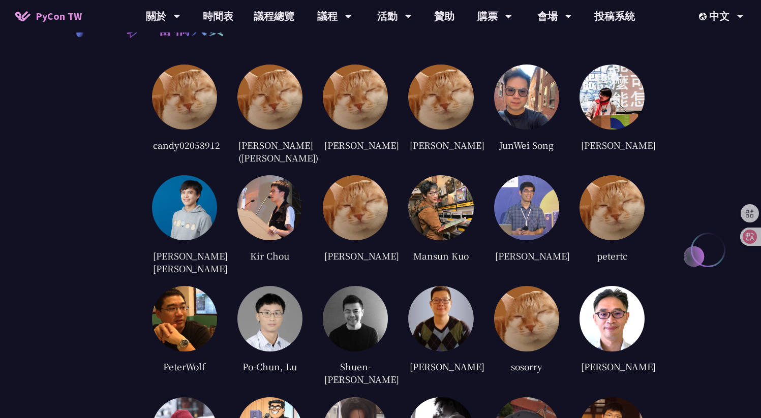
scroll to position [2430, 0]
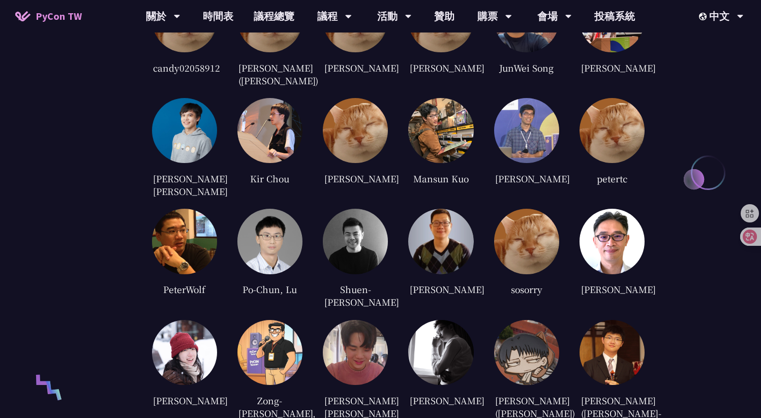
click at [514, 129] on img at bounding box center [526, 130] width 65 height 65
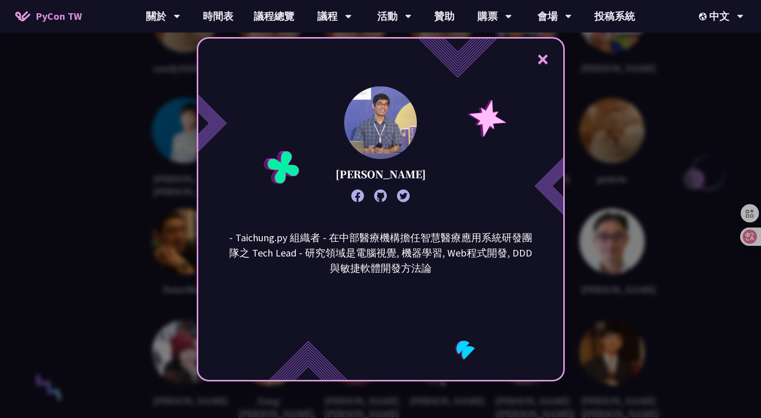
click at [597, 155] on div "× [PERSON_NAME] - Taichung.py 組織者 - 在中部醫療機構擔任智慧醫療應用系統研發團隊之 Tech Lead - 研究領域是電腦視…" at bounding box center [380, 209] width 761 height 418
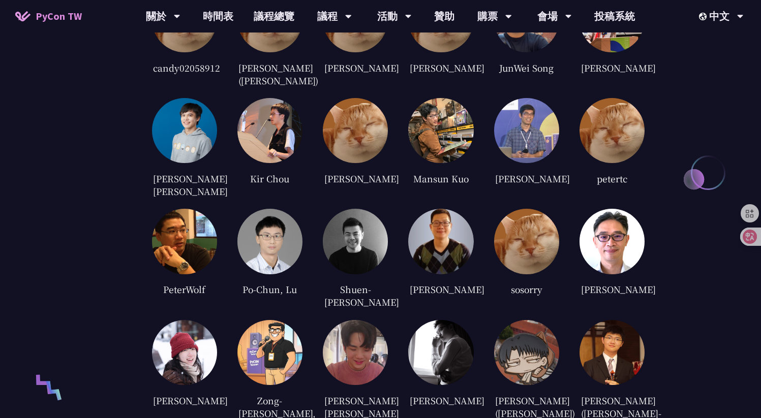
click at [424, 138] on img at bounding box center [440, 130] width 65 height 65
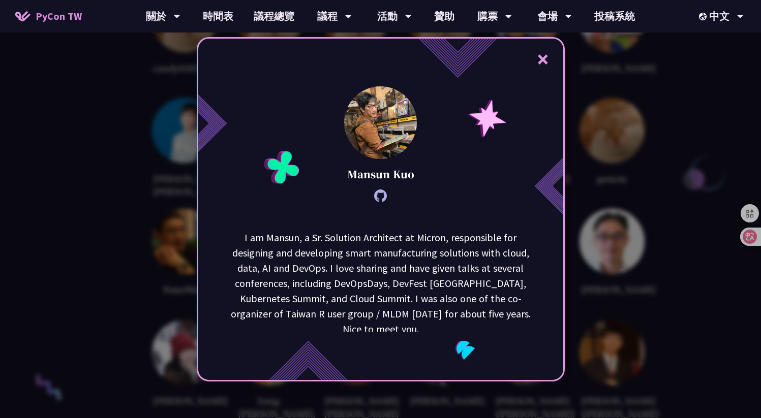
drag, startPoint x: 578, startPoint y: 158, endPoint x: 466, endPoint y: 177, distance: 113.4
click at [469, 178] on div "× [PERSON_NAME] I am [GEOGRAPHIC_DATA], a Sr. Solution Architect at Micron, res…" at bounding box center [380, 209] width 761 height 418
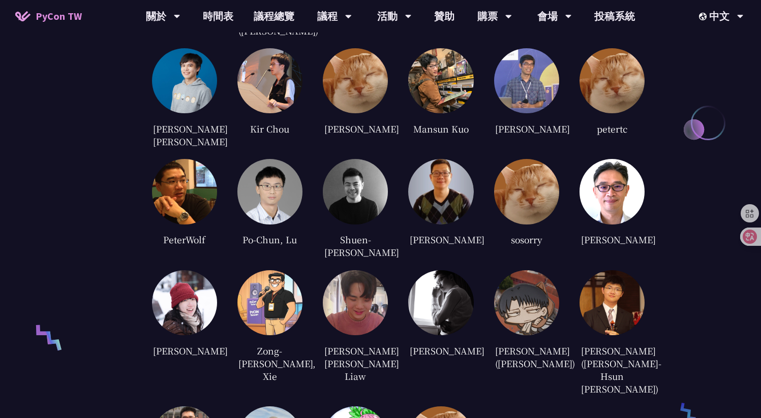
scroll to position [2488, 0]
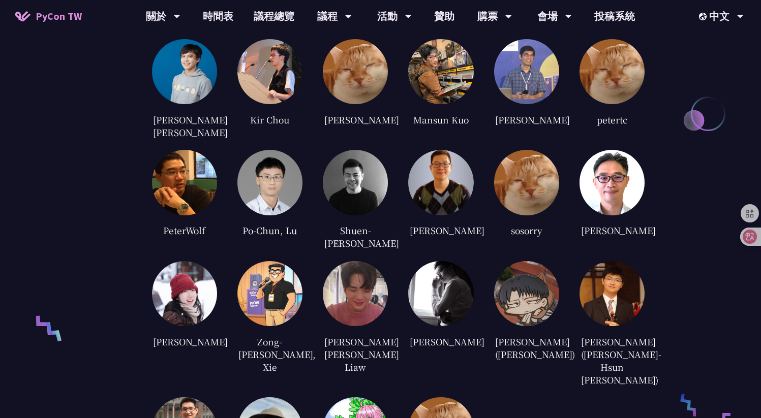
click at [272, 163] on img at bounding box center [269, 182] width 65 height 65
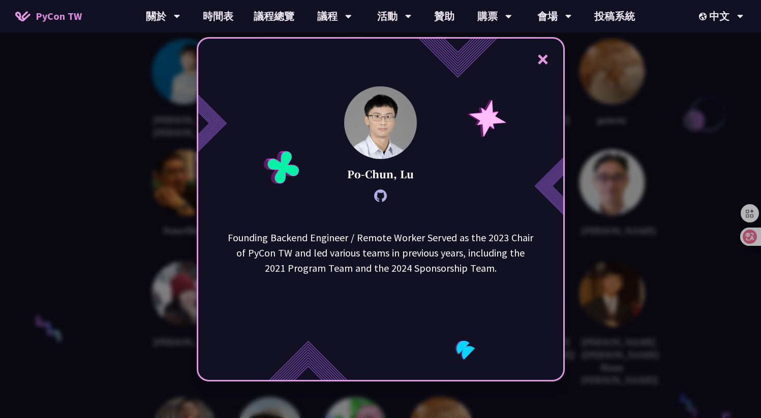
click at [173, 249] on div "× [PERSON_NAME], [PERSON_NAME] Founding Backend Engineer / Remote Worker Served…" at bounding box center [380, 209] width 761 height 418
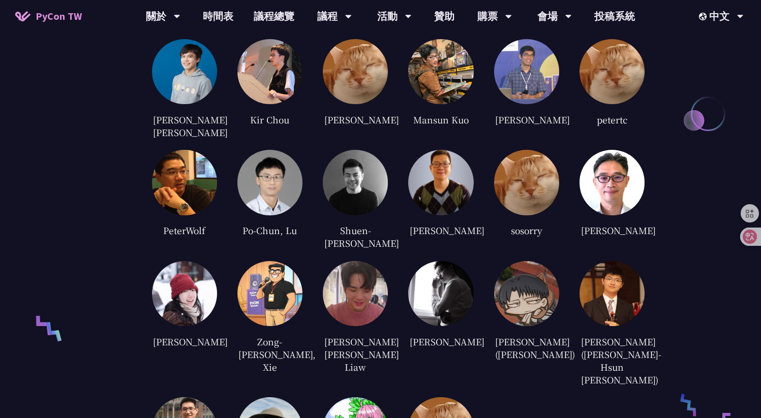
click at [187, 162] on img at bounding box center [184, 182] width 65 height 65
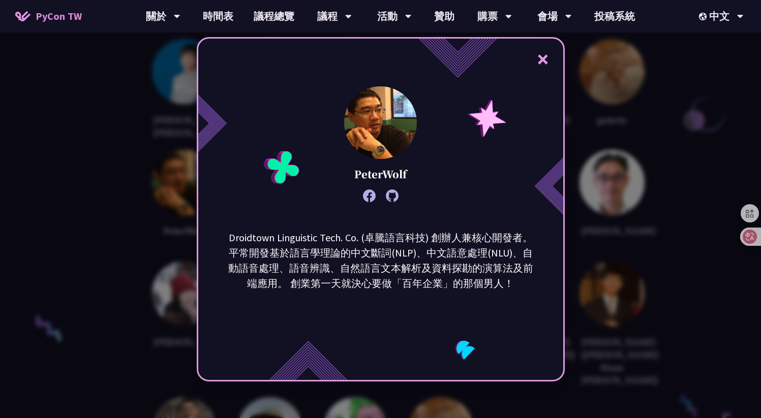
click at [129, 208] on div "× PeterWolf Droidtown Linguistic Tech. Co. (卓騰語言科技) 創辦人兼核心開發者。 平常開發基於語言學理論的中文斷詞…" at bounding box center [380, 209] width 761 height 418
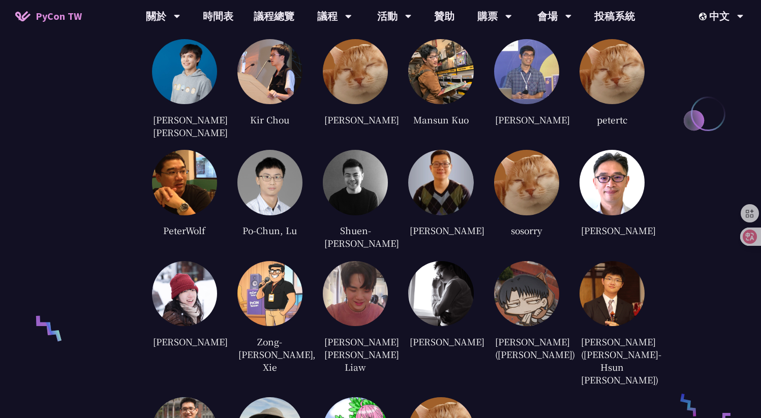
click at [296, 172] on img at bounding box center [269, 182] width 65 height 65
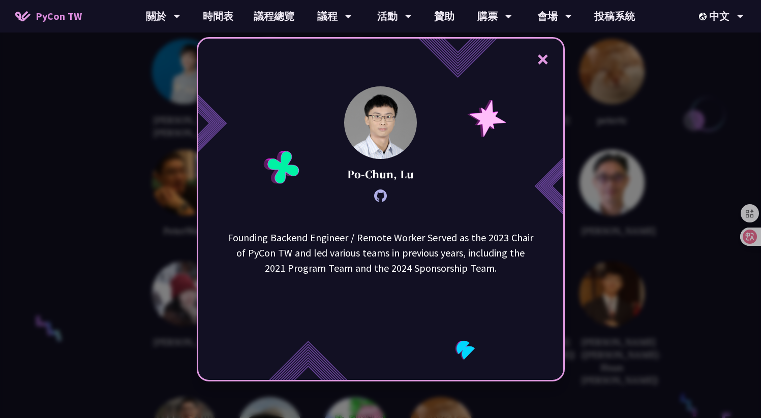
click at [149, 254] on div "× [PERSON_NAME], [PERSON_NAME] Founding Backend Engineer / Remote Worker Served…" at bounding box center [380, 209] width 761 height 418
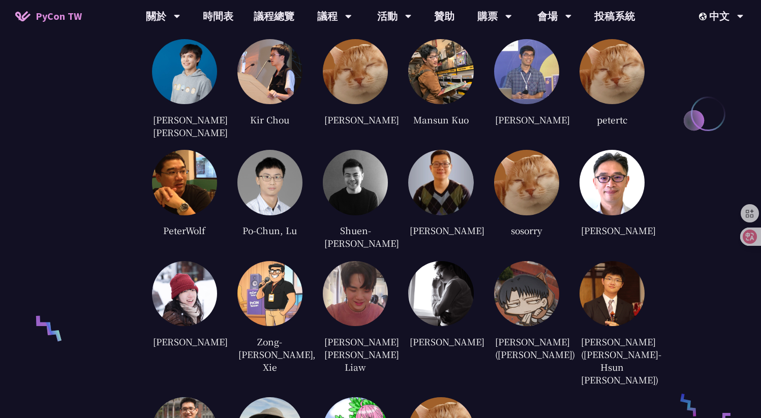
click at [193, 284] on img at bounding box center [184, 293] width 65 height 65
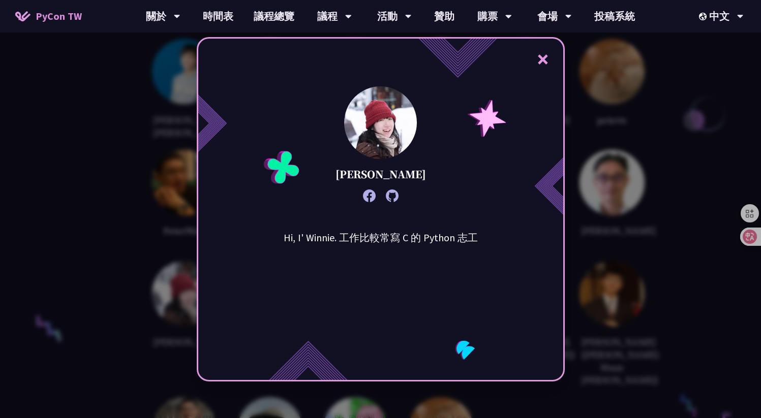
click at [161, 269] on div "× Winnie Ke Hi, I' Winnie. 工作比較常寫 C 的 Python 志工" at bounding box center [380, 209] width 761 height 418
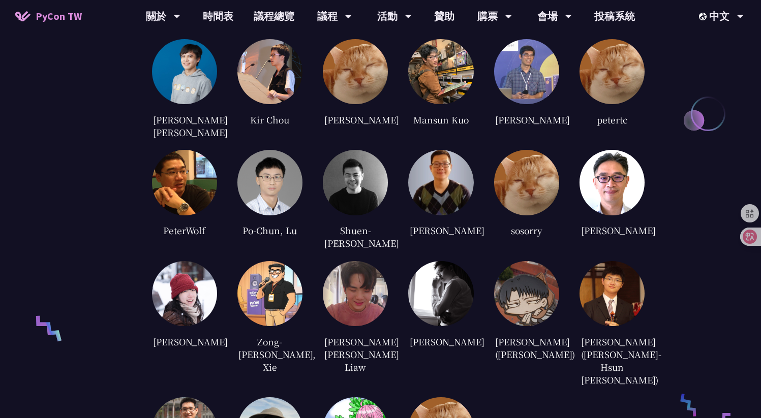
click at [304, 269] on div "candy02058912 [PERSON_NAME] ([PERSON_NAME]) [PERSON_NAME] [PERSON_NAME] JunWei …" at bounding box center [398, 213] width 493 height 571
click at [298, 273] on img at bounding box center [269, 293] width 65 height 65
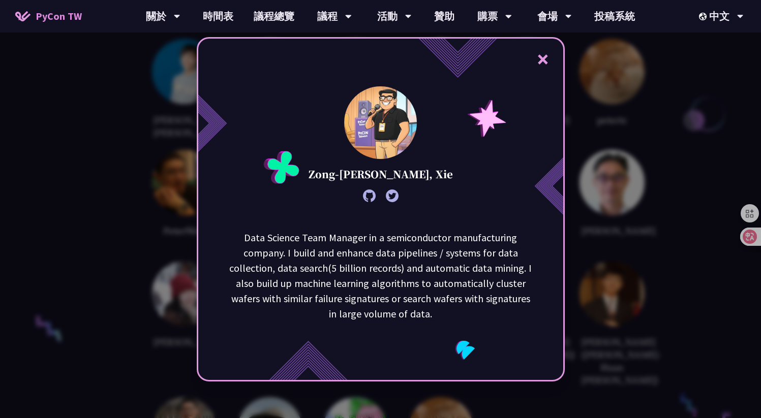
click at [138, 282] on div "× Zong-[PERSON_NAME], Xie Data Science Team Manager in a semiconductor manufact…" at bounding box center [380, 209] width 761 height 418
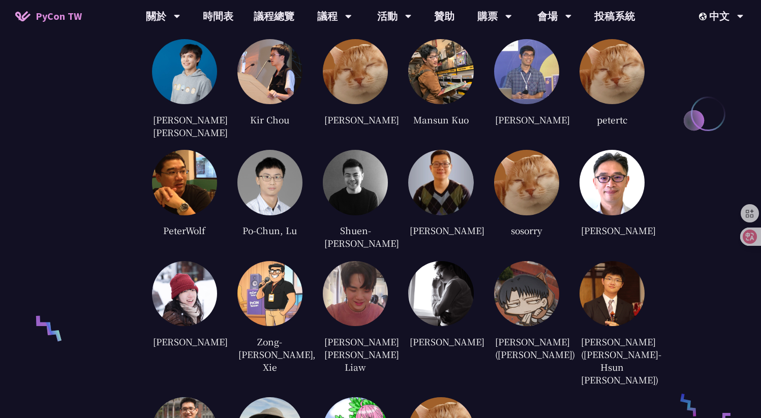
click at [362, 261] on img at bounding box center [355, 293] width 65 height 65
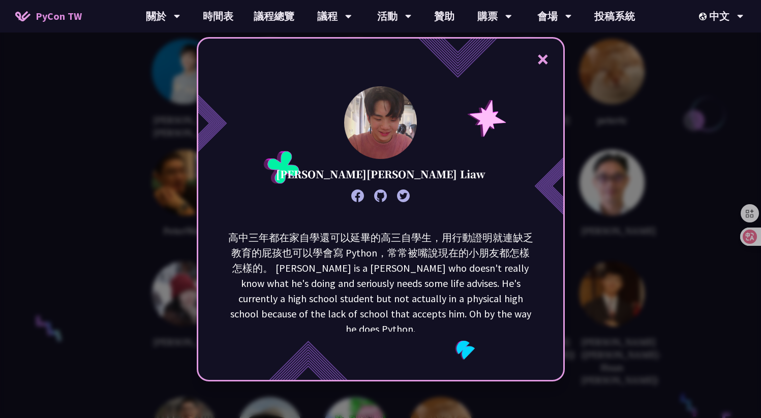
click at [151, 302] on div "× [PERSON_NAME][PERSON_NAME] Liaw 高中三年都在家自學還可以延畢的高三自學生，用行動證明就連缺乏教育的屁孩也可以學會寫 Pyt…" at bounding box center [380, 209] width 761 height 418
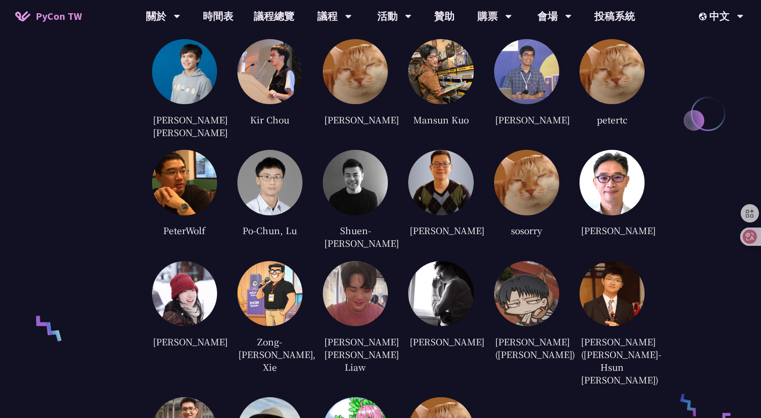
click at [436, 277] on img at bounding box center [440, 293] width 65 height 65
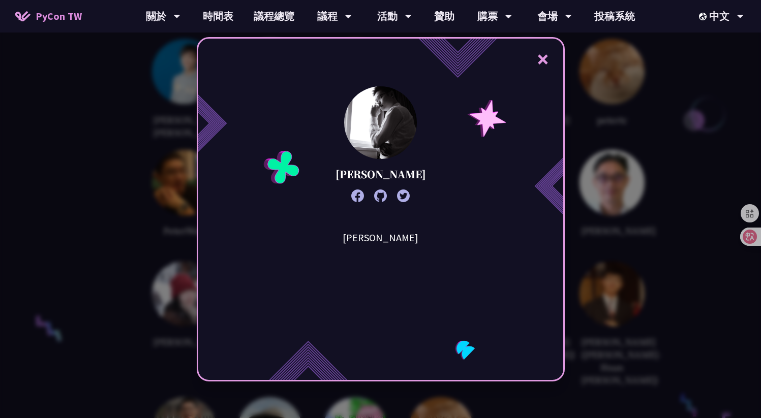
click at [628, 257] on div "× [PERSON_NAME][PERSON_NAME]" at bounding box center [380, 209] width 761 height 418
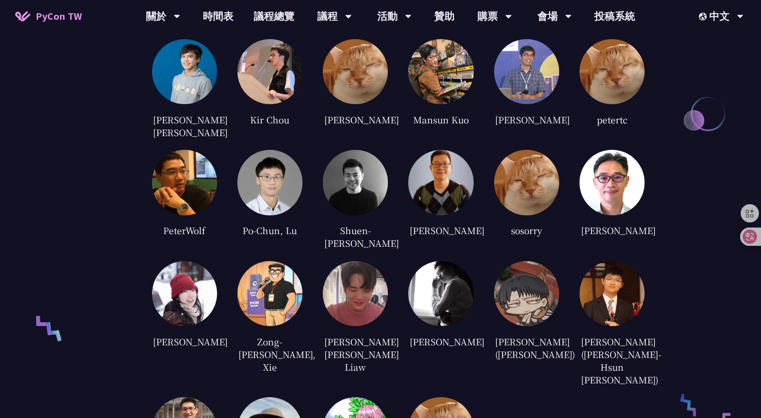
click at [585, 268] on img at bounding box center [612, 293] width 65 height 65
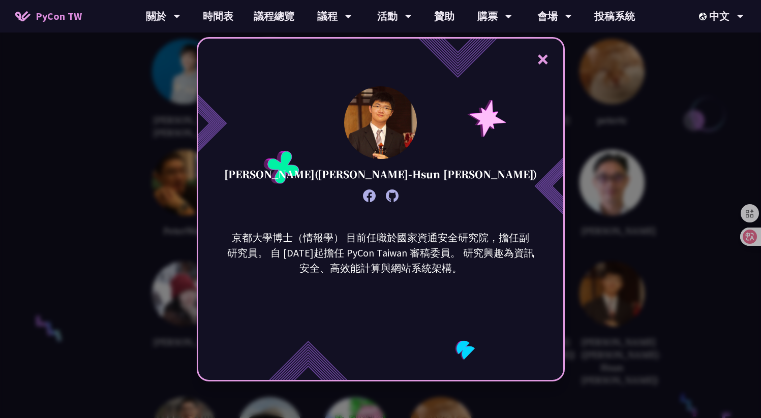
click at [601, 269] on div "× [PERSON_NAME]([PERSON_NAME]-Hsun [PERSON_NAME]) 京都大學博士（情報學） 目前任職於國家資通安全研究院，擔任…" at bounding box center [380, 209] width 761 height 418
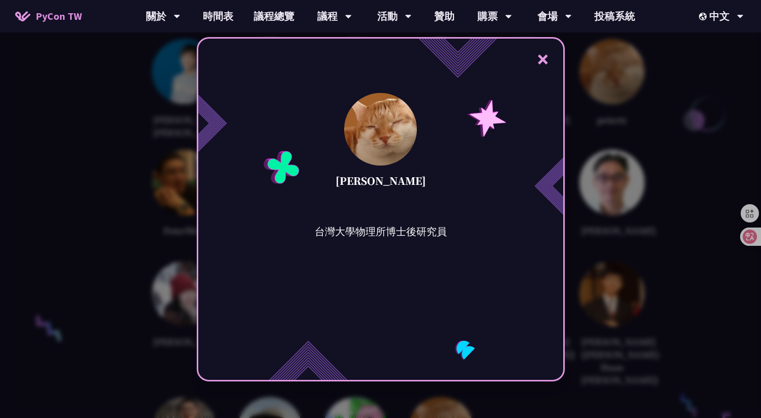
click at [610, 321] on div "× [PERSON_NAME] 台灣大學物理所博士後研究員" at bounding box center [380, 209] width 761 height 418
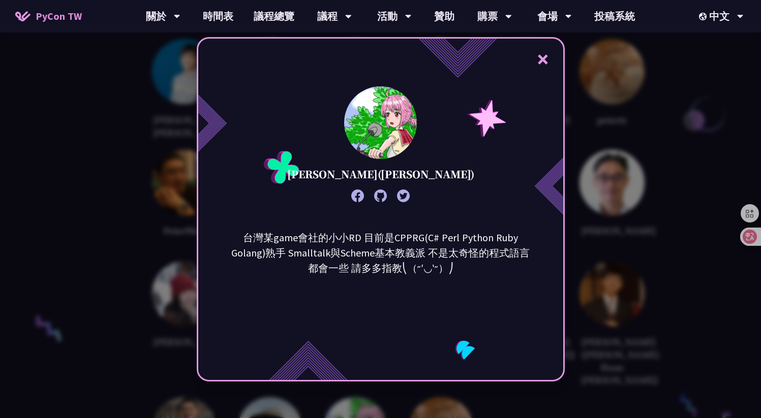
click at [629, 284] on div "× [PERSON_NAME]([PERSON_NAME]) 台灣某game會社的小小RD 目前是CPPRG(C# Perl Python Ruby Gola…" at bounding box center [380, 209] width 761 height 418
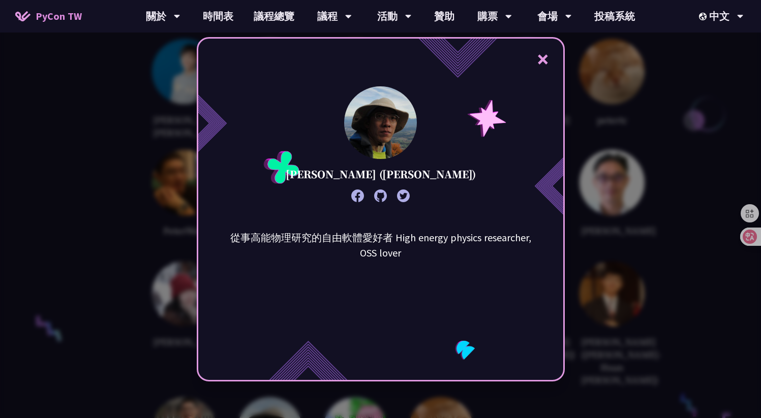
click at [171, 370] on div "× [PERSON_NAME] ([PERSON_NAME]) 從事高能物理研究的自由軟體愛好者 High energy physics researcher…" at bounding box center [380, 209] width 761 height 418
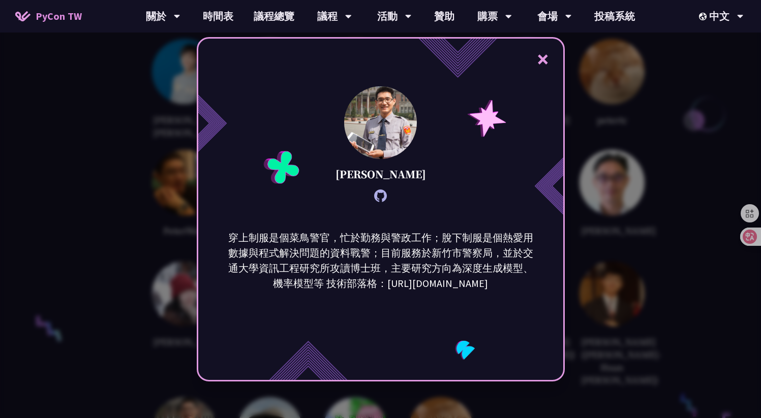
click at [171, 370] on div "× [PERSON_NAME] 穿上制服是個菜鳥警官，忙於勤務與警政工作；脫下制服是個熱愛用數據與程式解決問題的資料戰警；目前服務於新竹市警察局，並於交通大學…" at bounding box center [380, 209] width 761 height 418
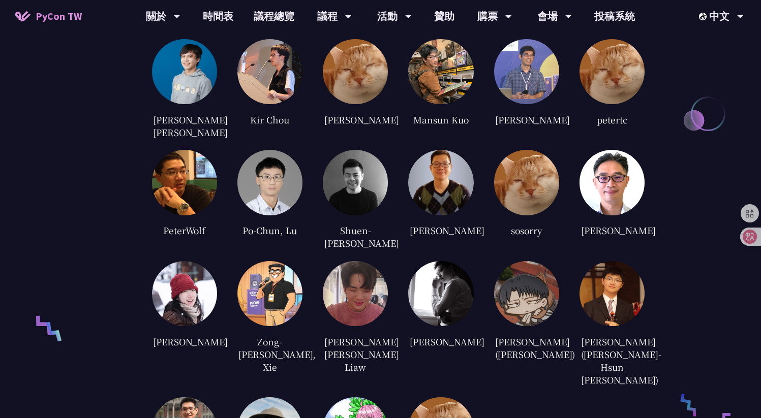
click at [379, 294] on div at bounding box center [355, 293] width 65 height 65
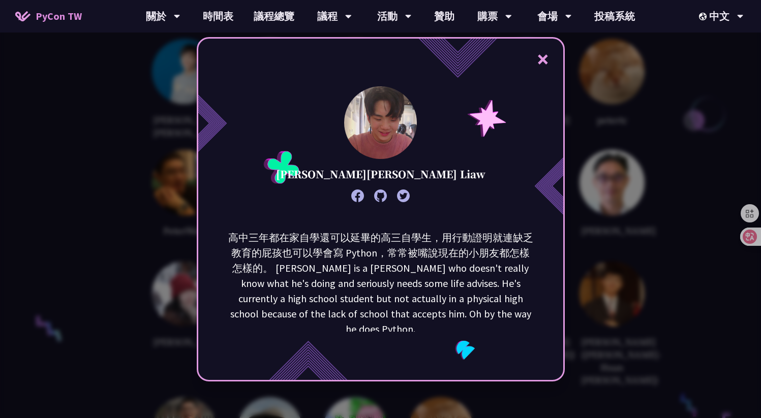
click at [597, 199] on div "× [PERSON_NAME][PERSON_NAME] Liaw 高中三年都在家自學還可以延畢的高三自學生，用行動證明就連缺乏教育的屁孩也可以學會寫 Pyt…" at bounding box center [380, 209] width 761 height 418
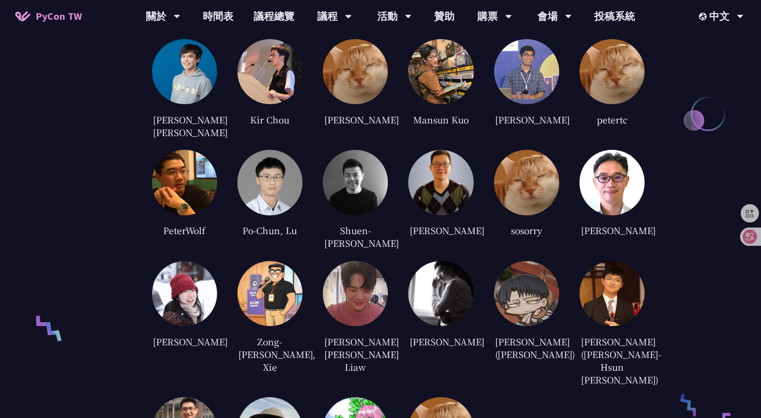
click at [535, 166] on img at bounding box center [526, 182] width 65 height 65
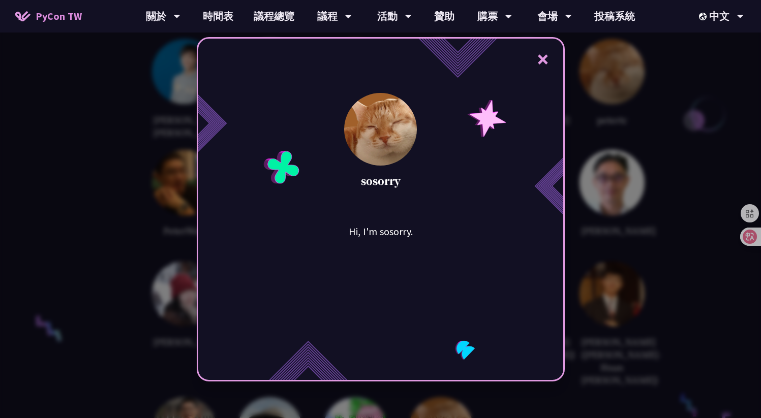
click at [616, 166] on div "× sosorry Hi, I'm sosorry." at bounding box center [380, 209] width 761 height 418
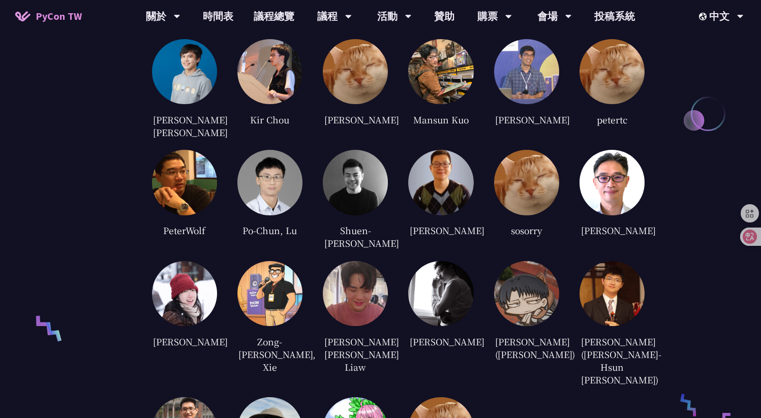
click at [457, 150] on img at bounding box center [440, 182] width 65 height 65
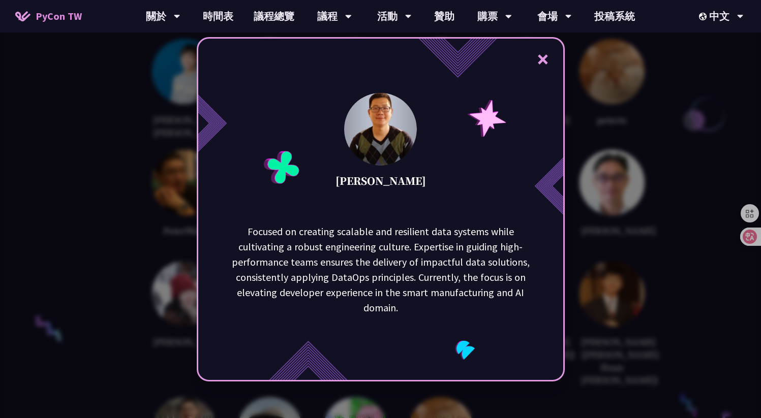
click at [598, 138] on div "× [PERSON_NAME] Focused on creating scalable and resilient data systems while c…" at bounding box center [380, 209] width 761 height 418
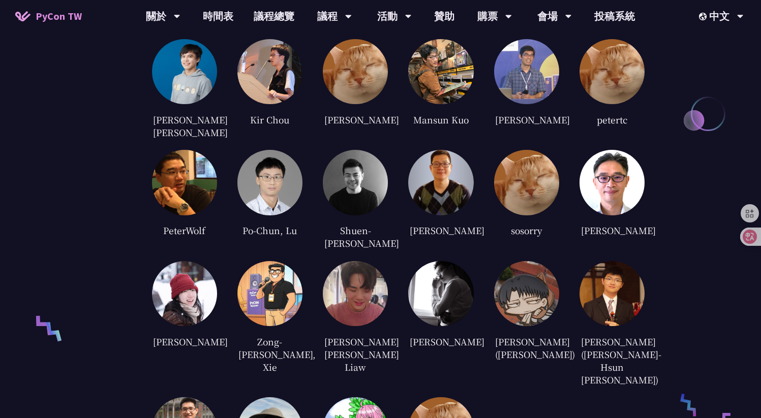
click at [459, 87] on img at bounding box center [440, 71] width 65 height 65
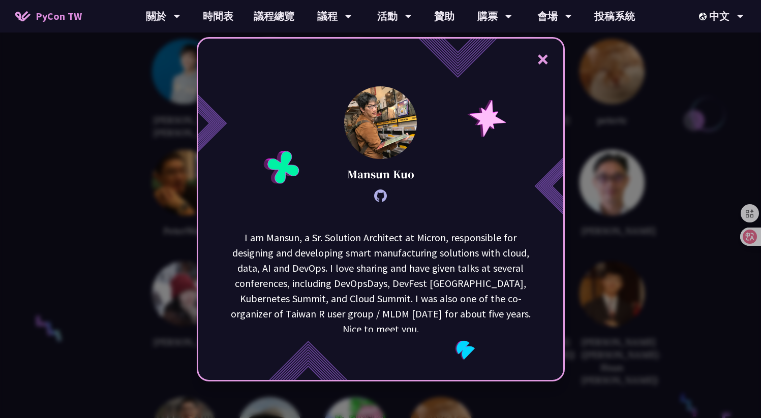
click at [619, 142] on div "× [PERSON_NAME] I am [GEOGRAPHIC_DATA], a Sr. Solution Architect at Micron, res…" at bounding box center [380, 209] width 761 height 418
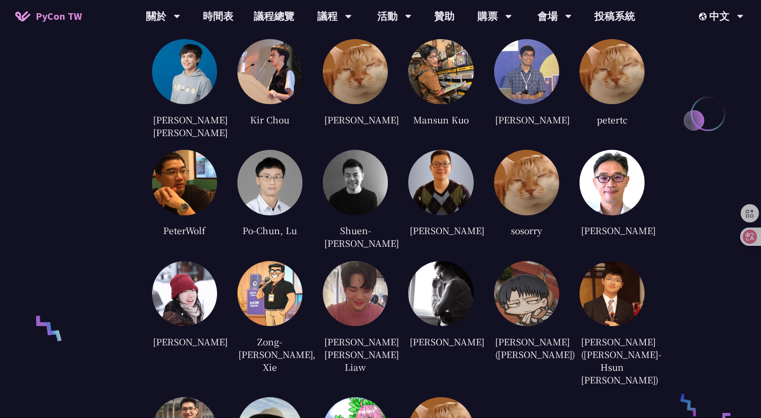
click at [596, 85] on img at bounding box center [612, 71] width 65 height 65
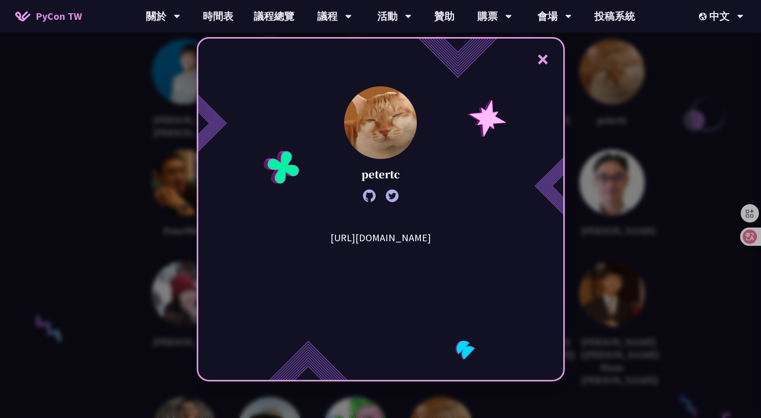
click at [610, 133] on div "× petertc [URL][DOMAIN_NAME]" at bounding box center [380, 209] width 761 height 418
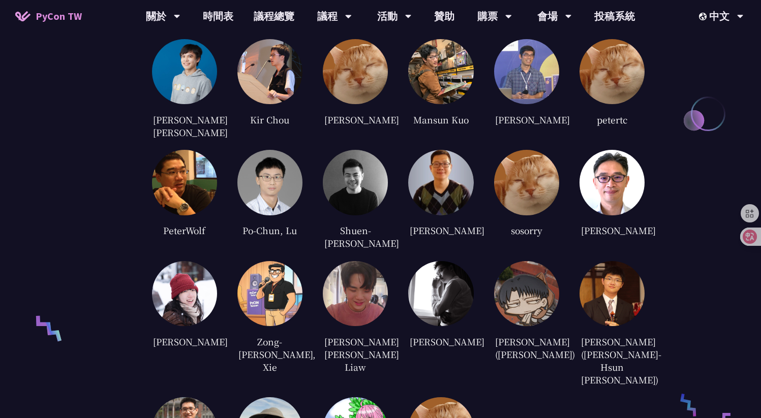
click at [545, 74] on img at bounding box center [526, 71] width 65 height 65
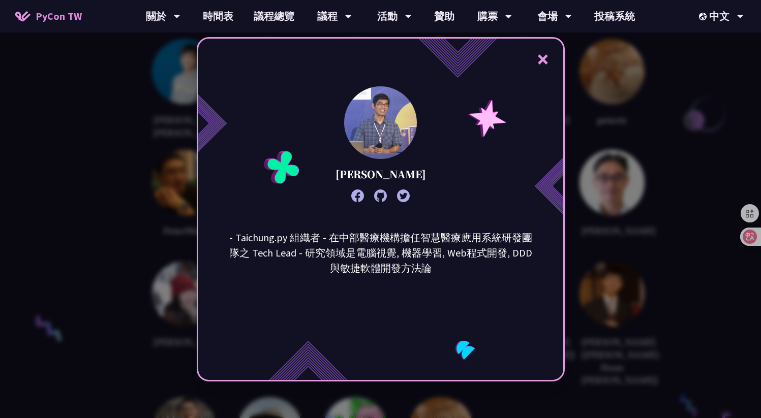
click at [616, 123] on div "× [PERSON_NAME] - Taichung.py 組織者 - 在中部醫療機構擔任智慧醫療應用系統研發團隊之 Tech Lead - 研究領域是電腦視…" at bounding box center [380, 209] width 761 height 418
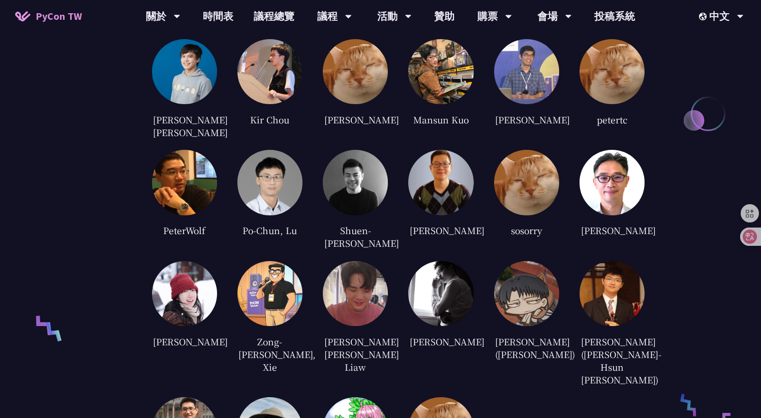
click at [338, 74] on img at bounding box center [355, 71] width 65 height 65
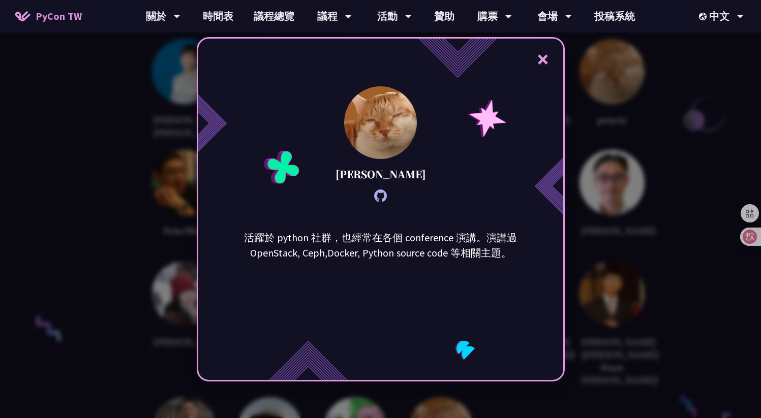
click at [177, 271] on div "× [PERSON_NAME] 活躍於 python 社群，也經常在各個 conference 演講。演講過 OpenStack, Ceph,Docker, …" at bounding box center [380, 209] width 761 height 418
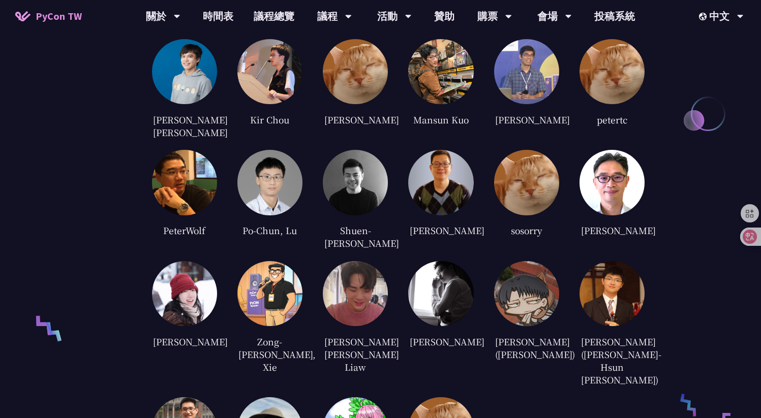
click at [515, 182] on img at bounding box center [526, 182] width 65 height 65
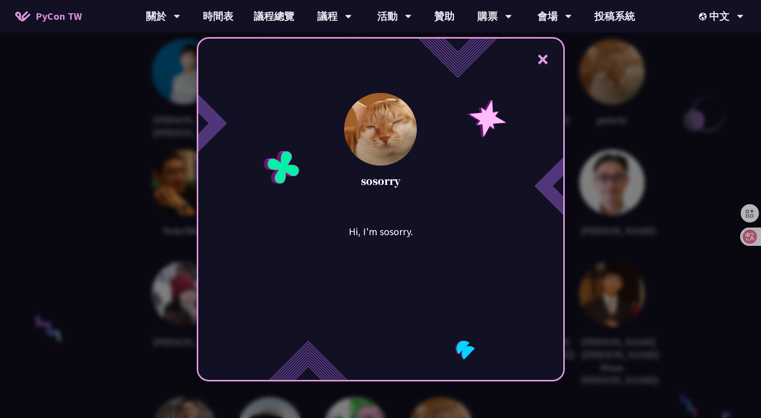
click at [592, 206] on div "× sosorry Hi, I'm sosorry." at bounding box center [380, 209] width 761 height 418
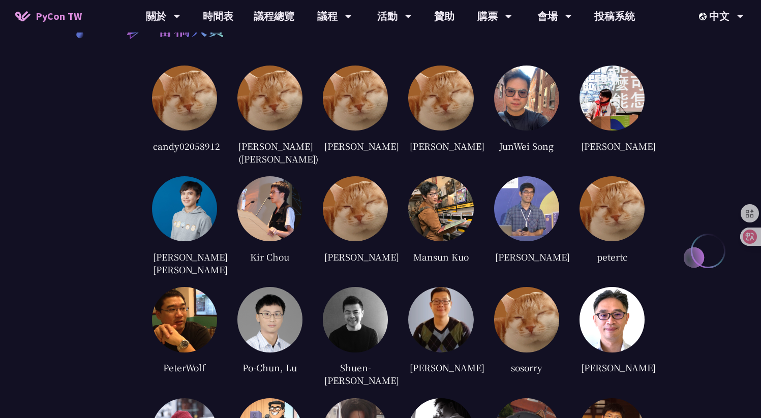
scroll to position [2334, 0]
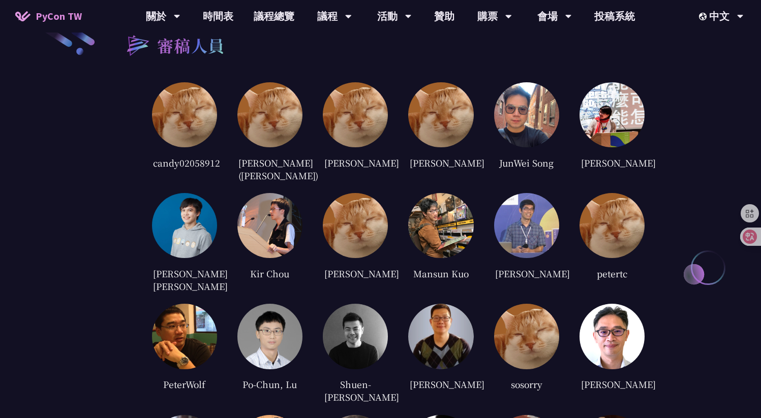
click at [272, 121] on img at bounding box center [269, 114] width 65 height 65
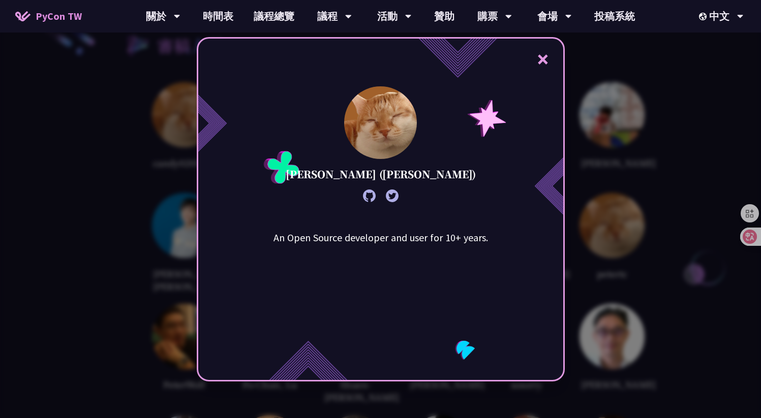
click at [181, 146] on div "× [PERSON_NAME] ([PERSON_NAME]) An Open Source developer and user for 10+ years." at bounding box center [380, 209] width 761 height 418
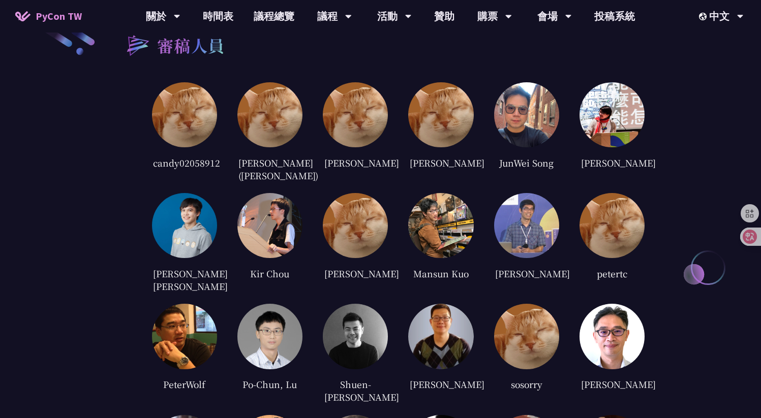
click at [194, 100] on img at bounding box center [184, 114] width 65 height 65
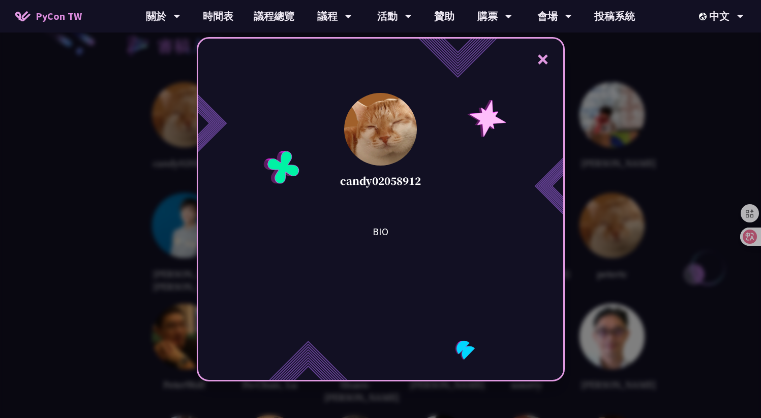
click at [160, 115] on div "× candy02058912 BIO" at bounding box center [380, 209] width 761 height 418
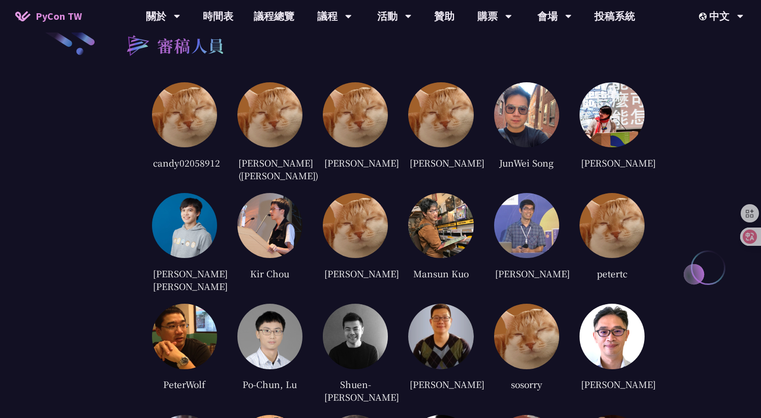
click at [367, 110] on img at bounding box center [355, 114] width 65 height 65
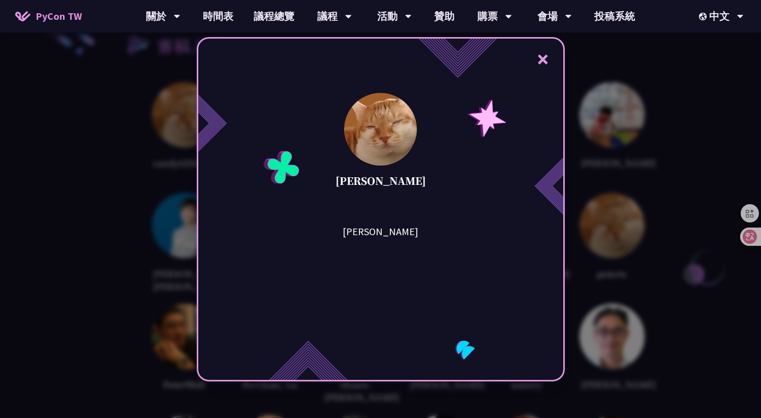
click at [630, 147] on div "× [PERSON_NAME]" at bounding box center [380, 209] width 761 height 418
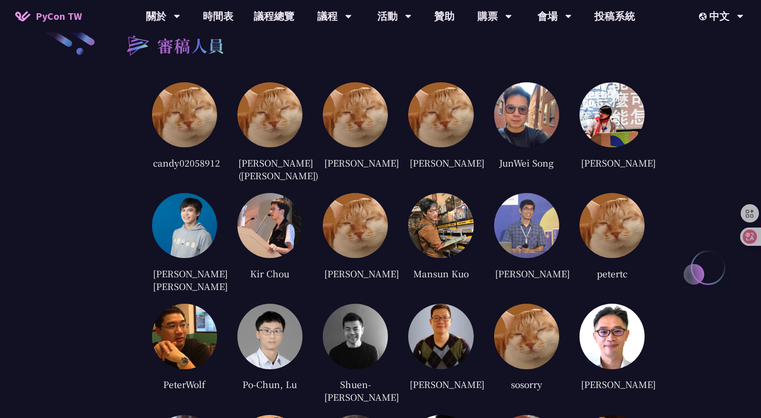
click at [515, 117] on img at bounding box center [526, 114] width 65 height 65
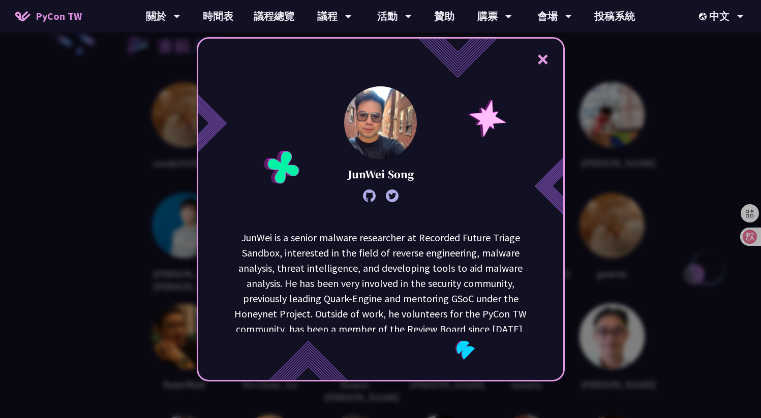
click at [662, 148] on div "× [PERSON_NAME] is a senior malware researcher at Recorded Future Triage Sandbo…" at bounding box center [380, 209] width 761 height 418
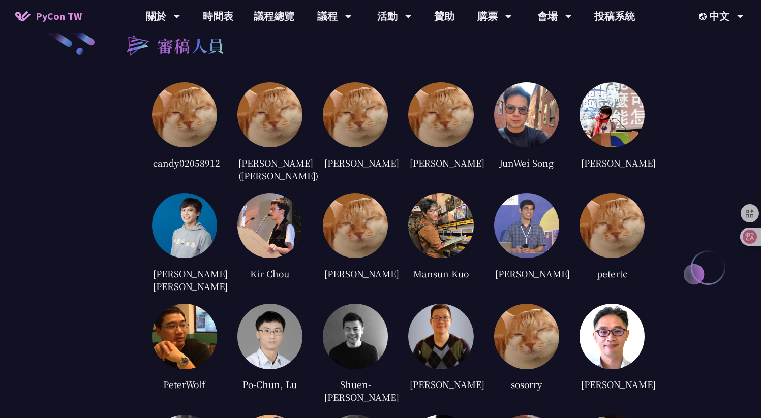
click at [211, 233] on img at bounding box center [184, 225] width 65 height 65
